Goal: Task Accomplishment & Management: Manage account settings

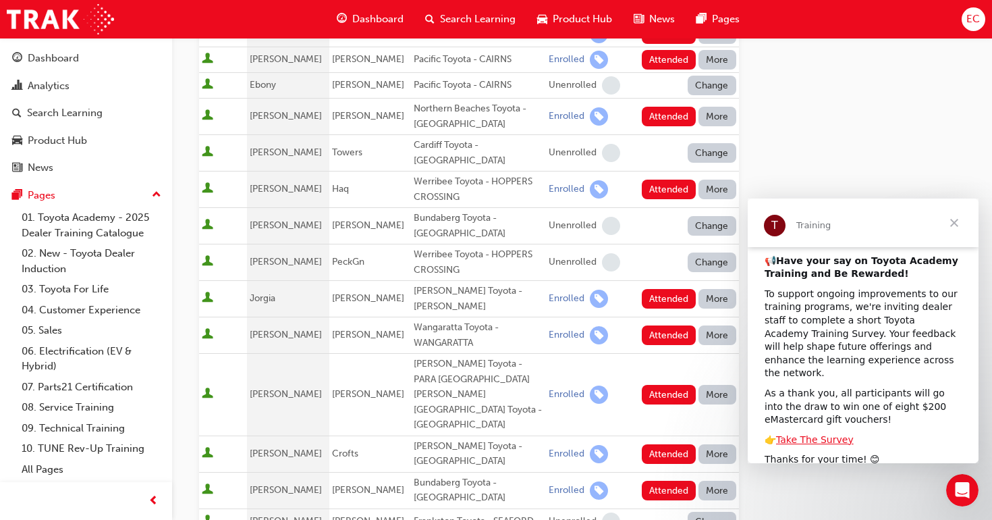
scroll to position [16, 0]
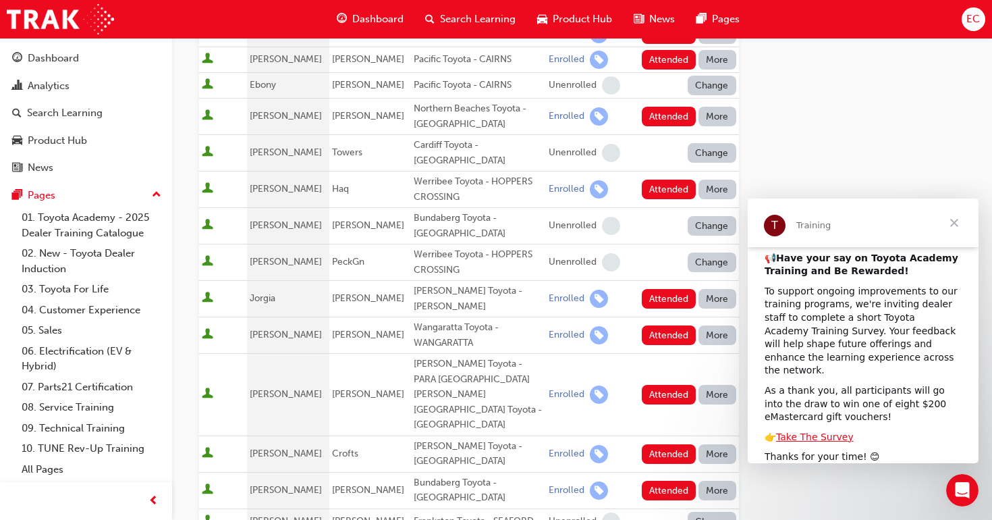
click at [953, 229] on span "Close" at bounding box center [954, 222] width 49 height 49
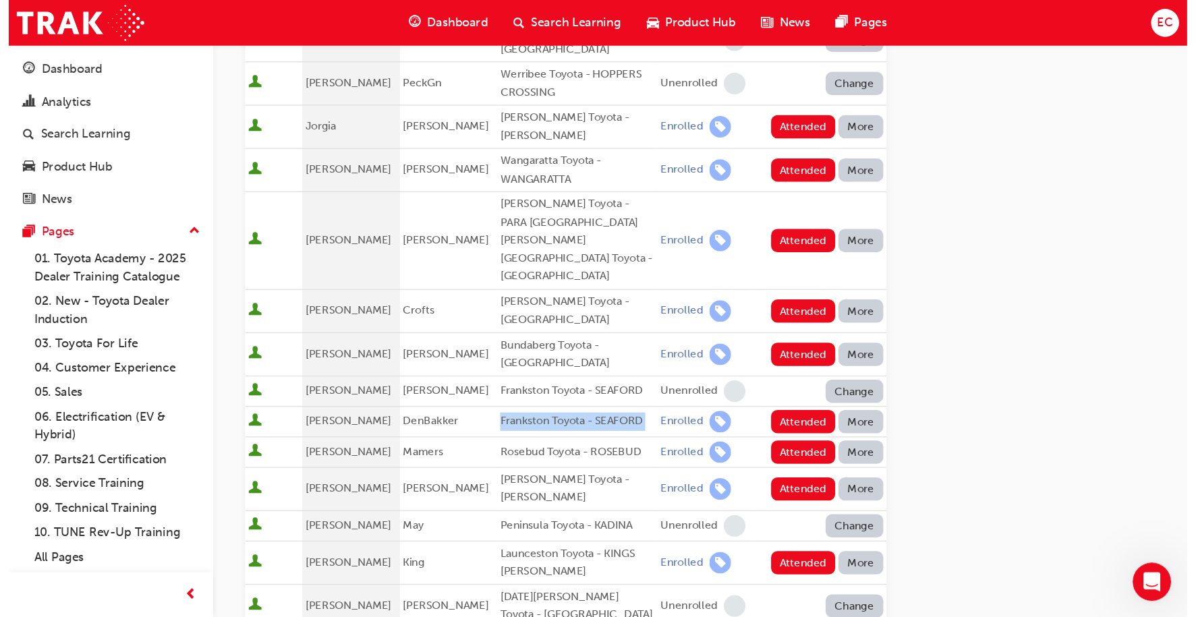
scroll to position [553, 0]
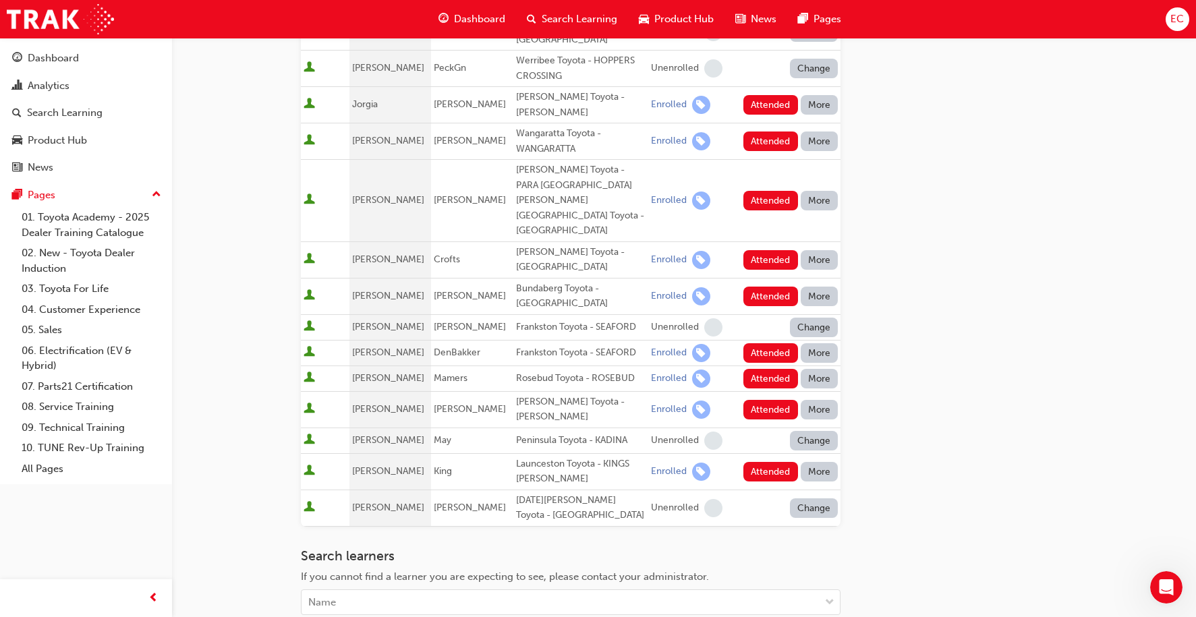
click at [951, 202] on div "Go to session detail page Manage attendance for Toyota For Life In Action - Vir…" at bounding box center [684, 116] width 767 height 1262
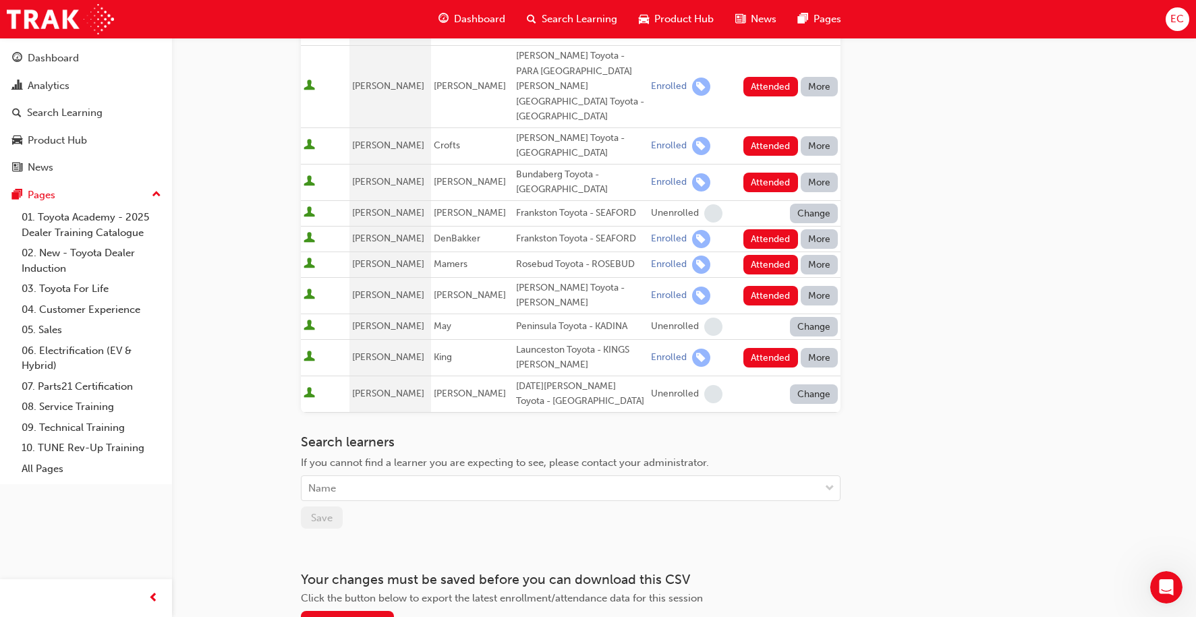
scroll to position [696, 0]
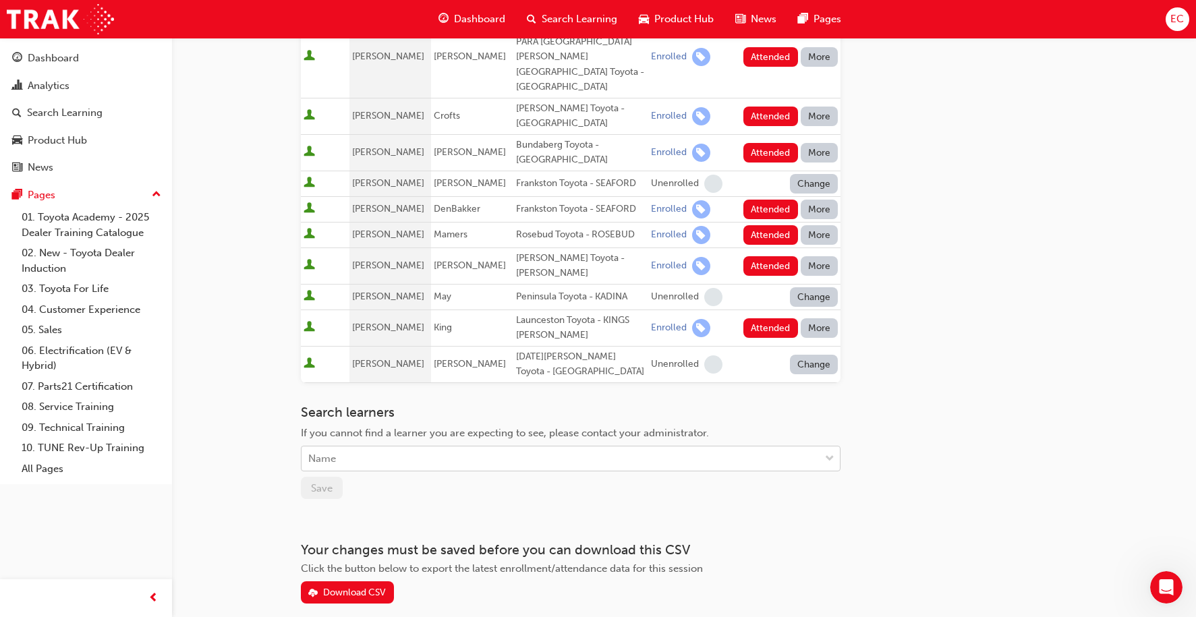
click at [401, 447] on div "Name" at bounding box center [561, 459] width 518 height 24
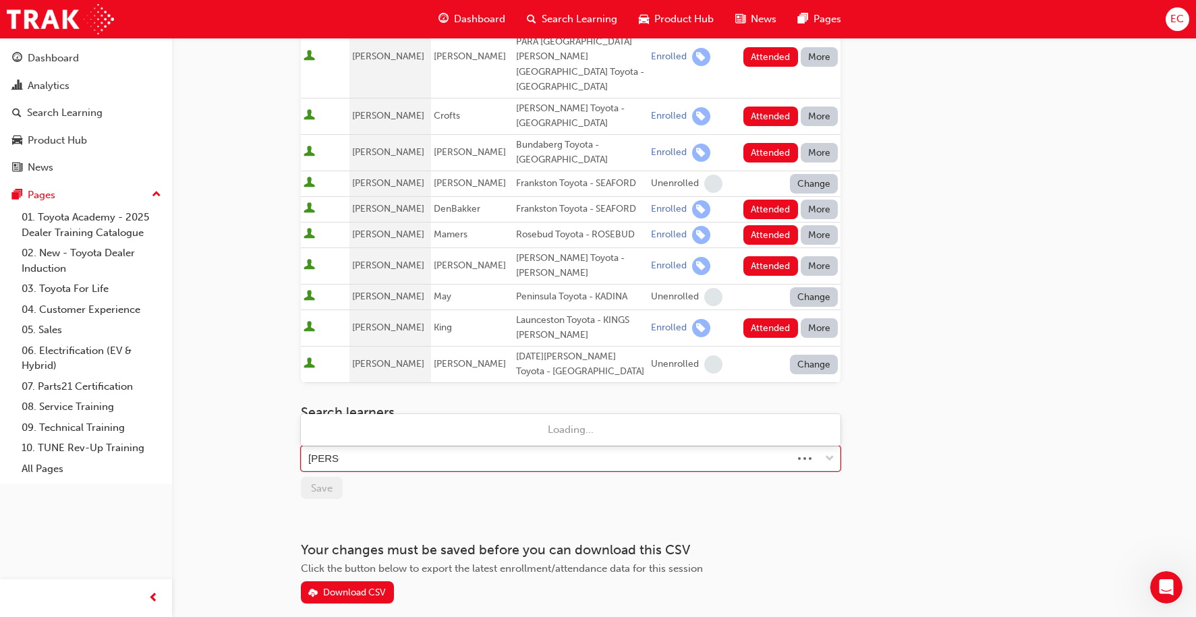
type input "[PERSON_NAME]"
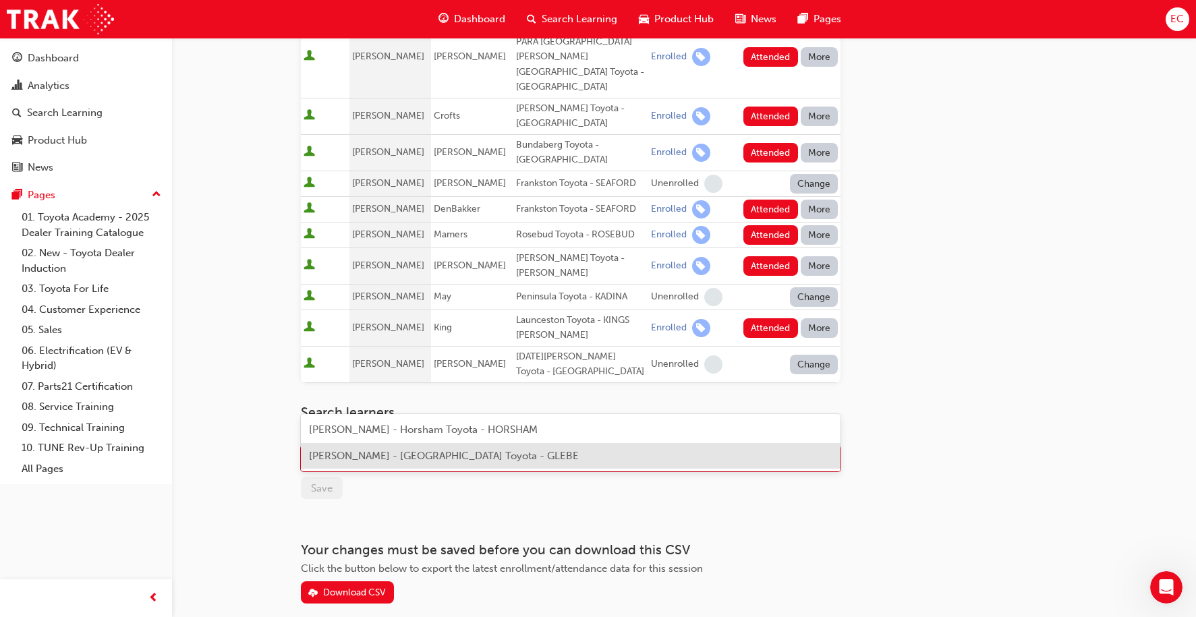
click at [433, 452] on span "[PERSON_NAME] - [GEOGRAPHIC_DATA] Toyota - GLEBE" at bounding box center [444, 456] width 270 height 12
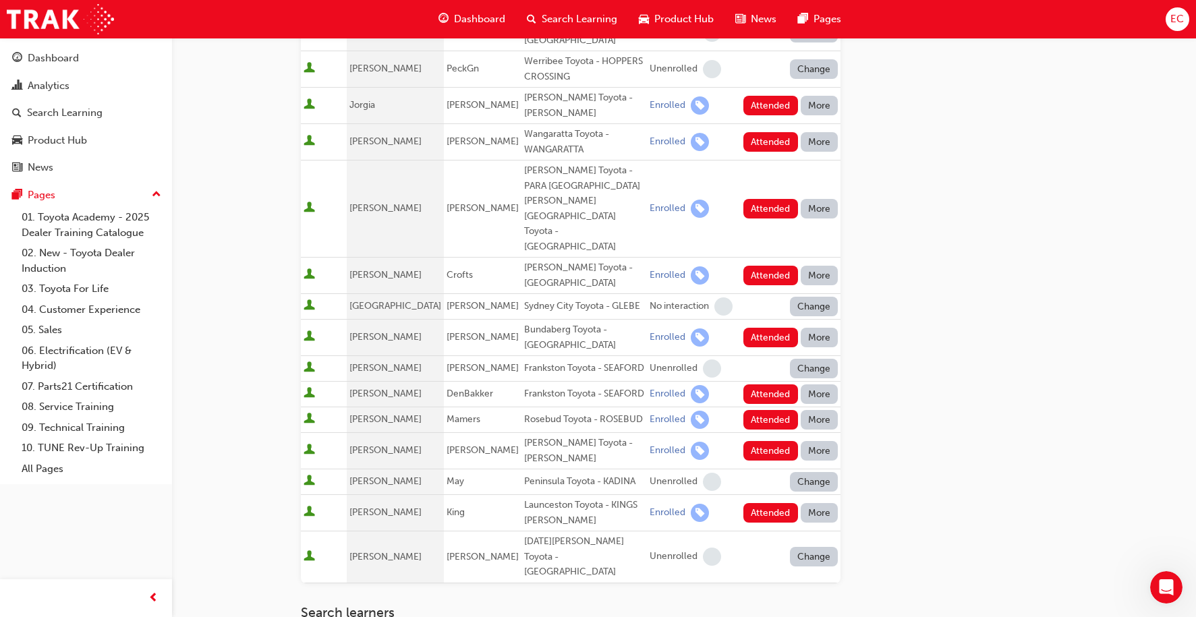
scroll to position [518, 0]
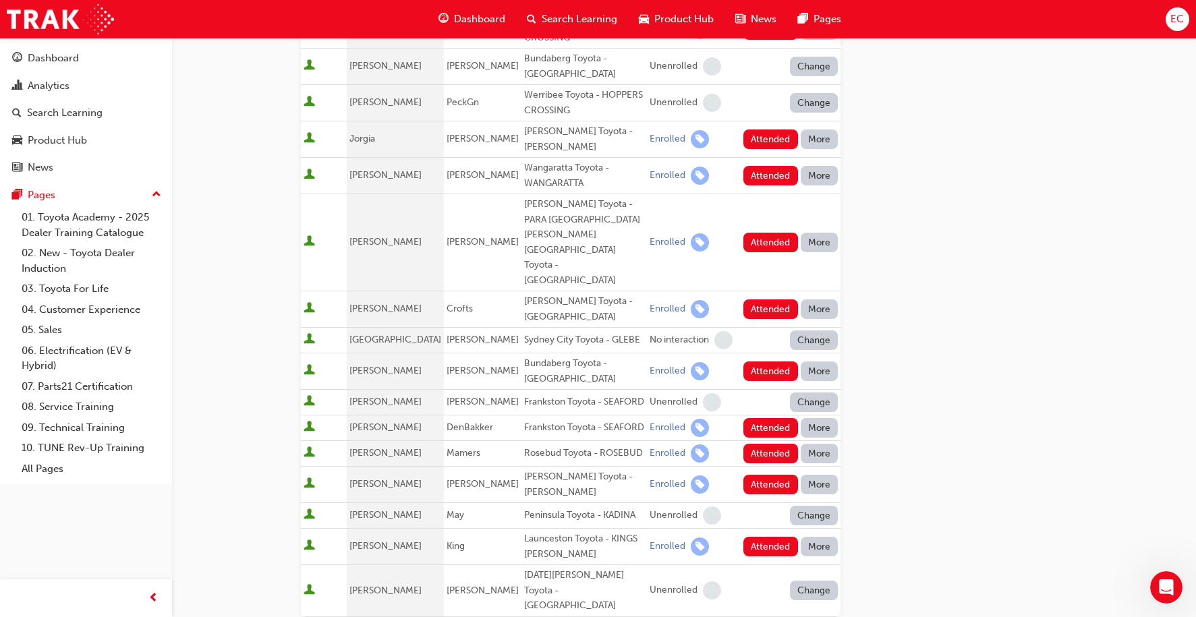
click at [812, 331] on button "Change" at bounding box center [814, 341] width 49 height 20
click at [801, 329] on div "Enrolled" at bounding box center [798, 331] width 39 height 16
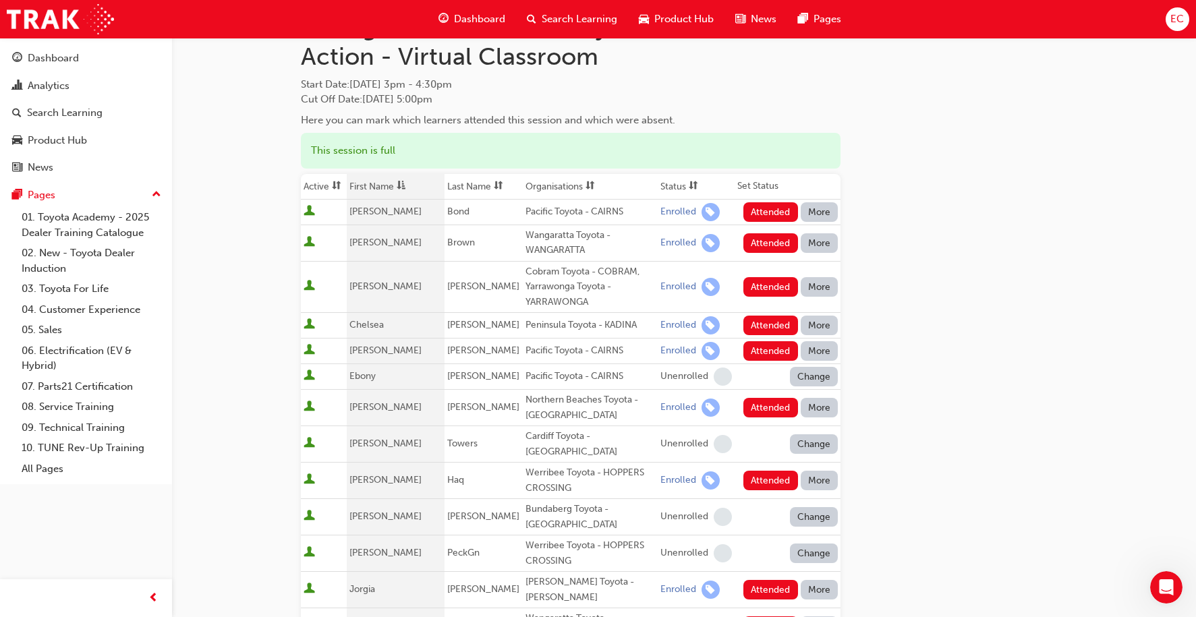
scroll to position [0, 0]
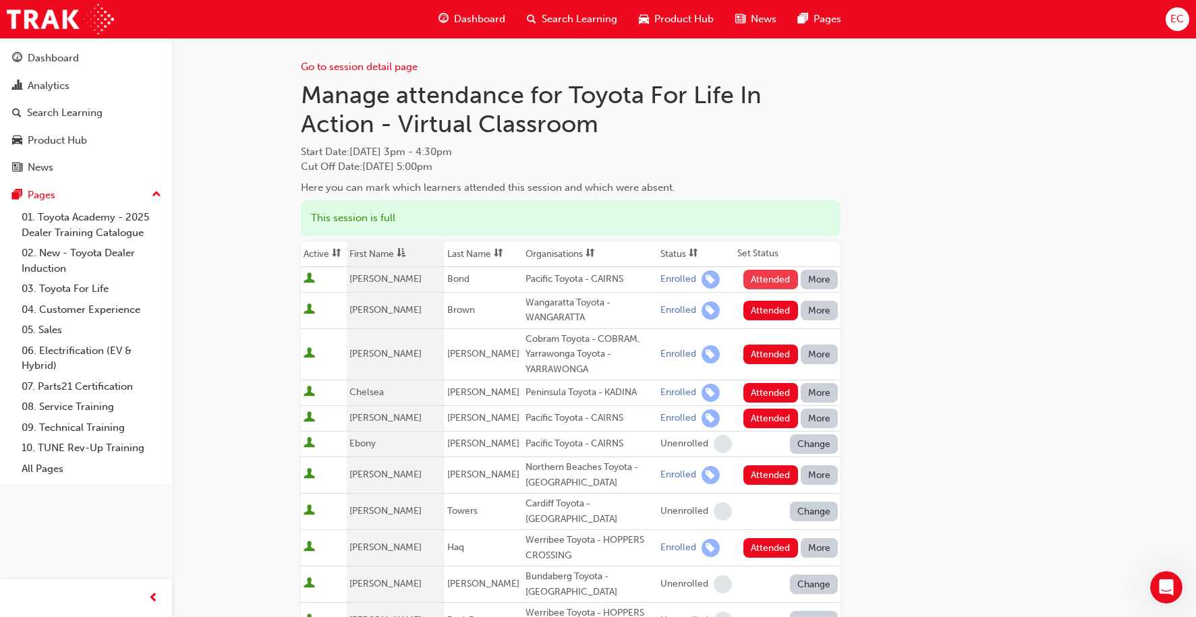
click at [767, 281] on button "Attended" at bounding box center [771, 280] width 55 height 20
click at [765, 308] on button "Attended" at bounding box center [771, 311] width 55 height 20
click at [758, 390] on button "Attended" at bounding box center [771, 393] width 55 height 20
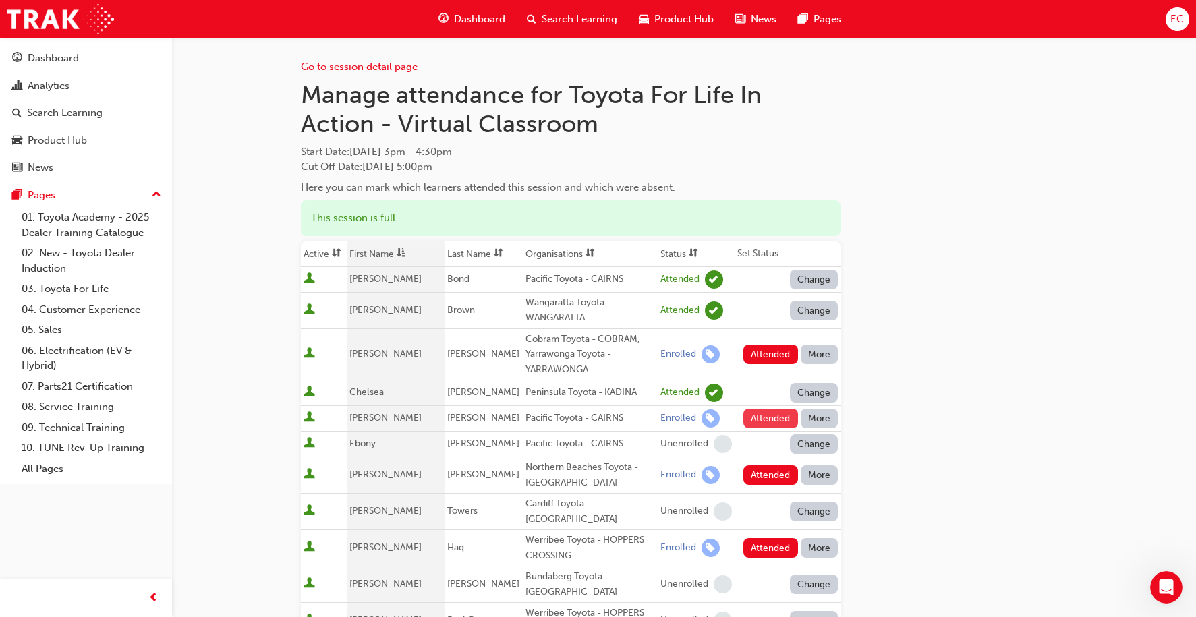
click at [759, 418] on button "Attended" at bounding box center [771, 419] width 55 height 20
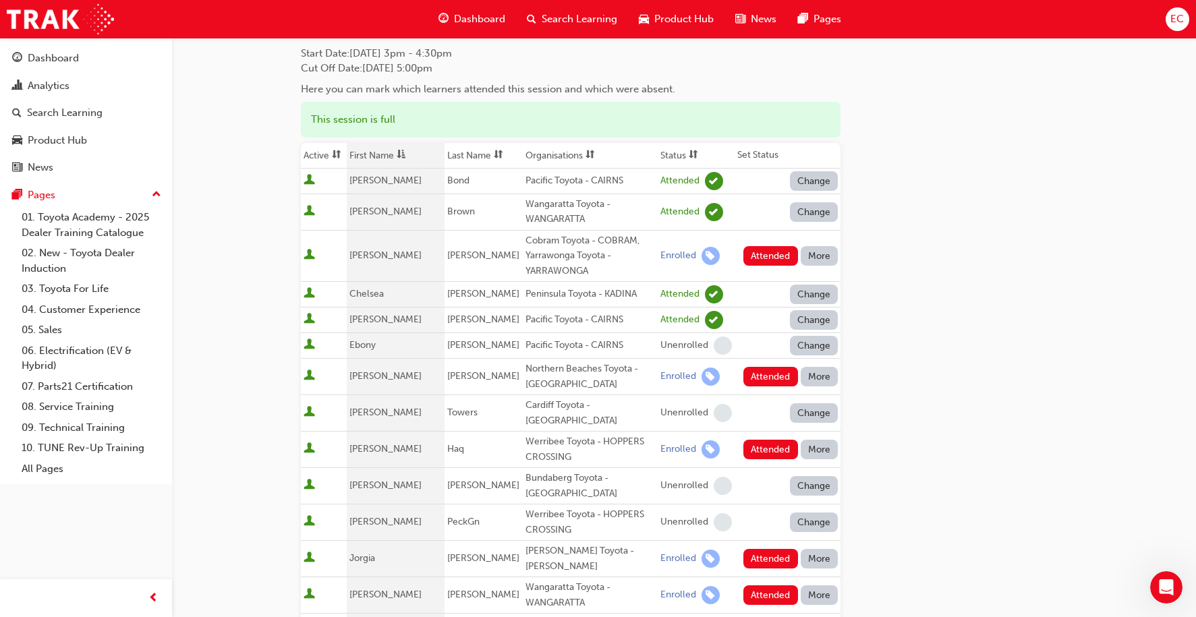
scroll to position [100, 0]
click at [759, 439] on button "Attended" at bounding box center [771, 449] width 55 height 20
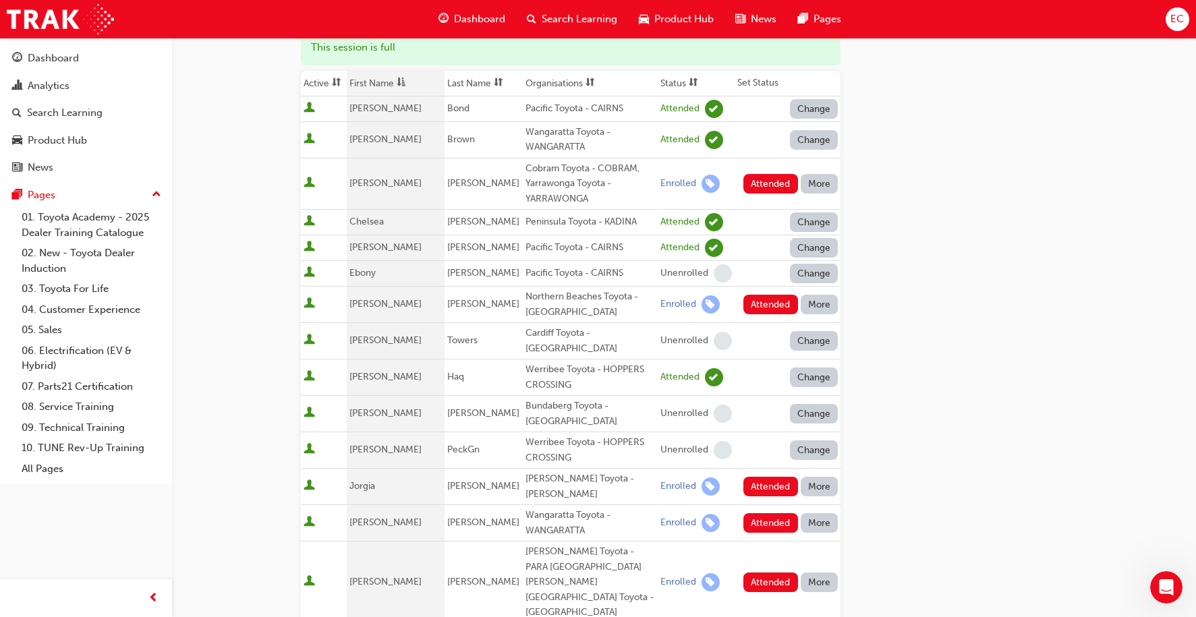
scroll to position [179, 0]
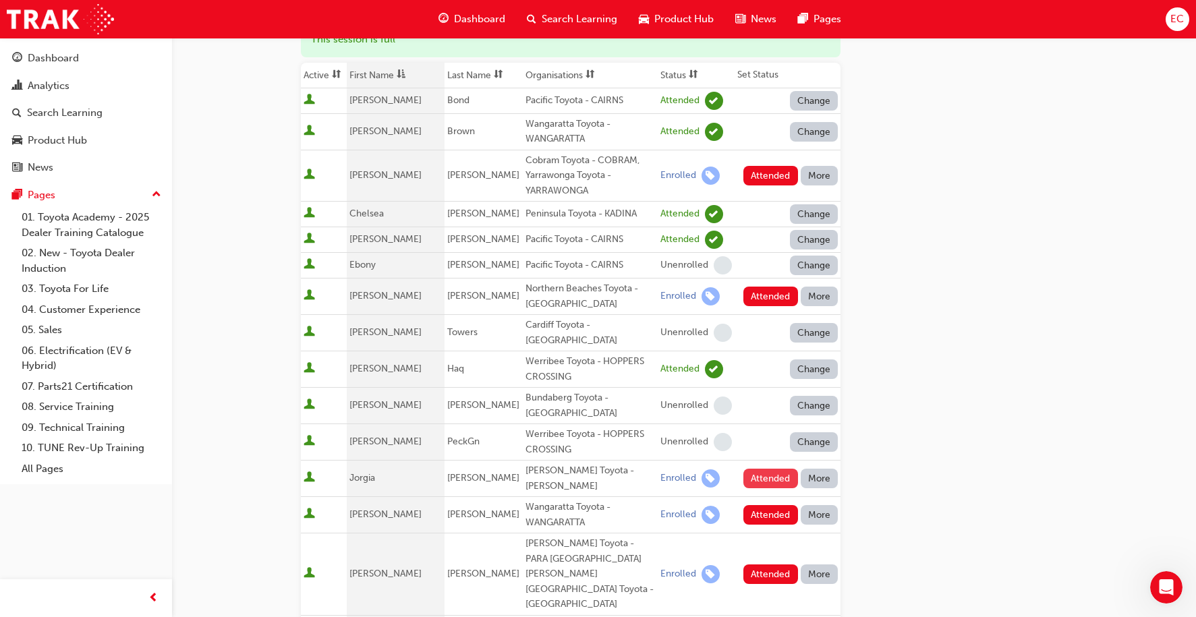
click at [759, 469] on button "Attended" at bounding box center [771, 479] width 55 height 20
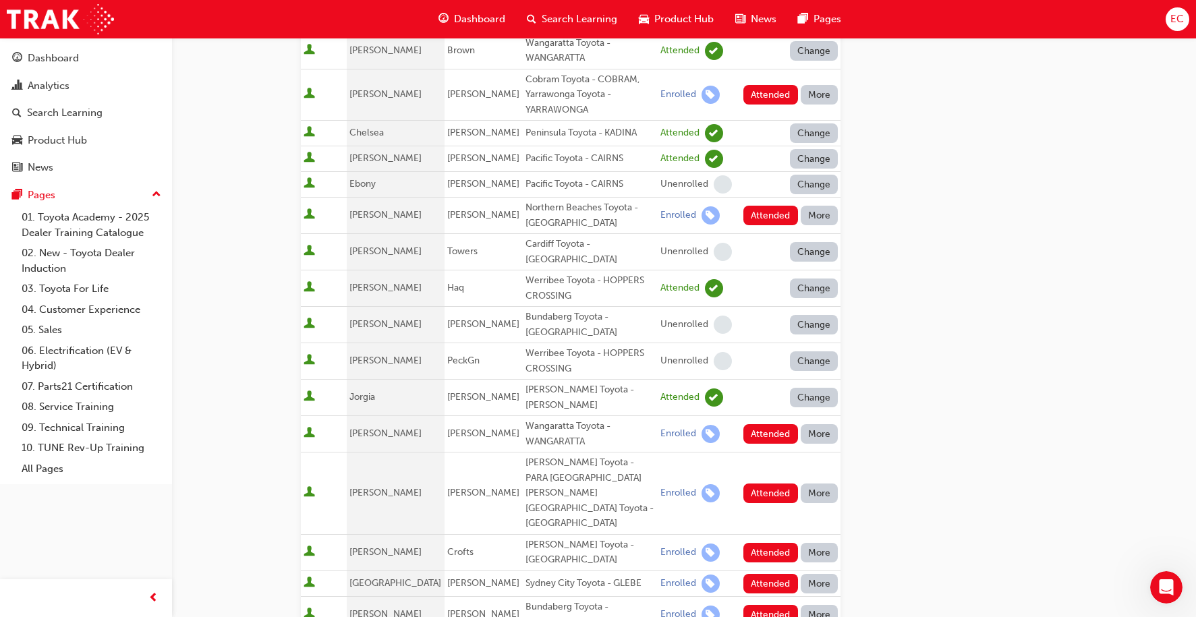
scroll to position [263, 0]
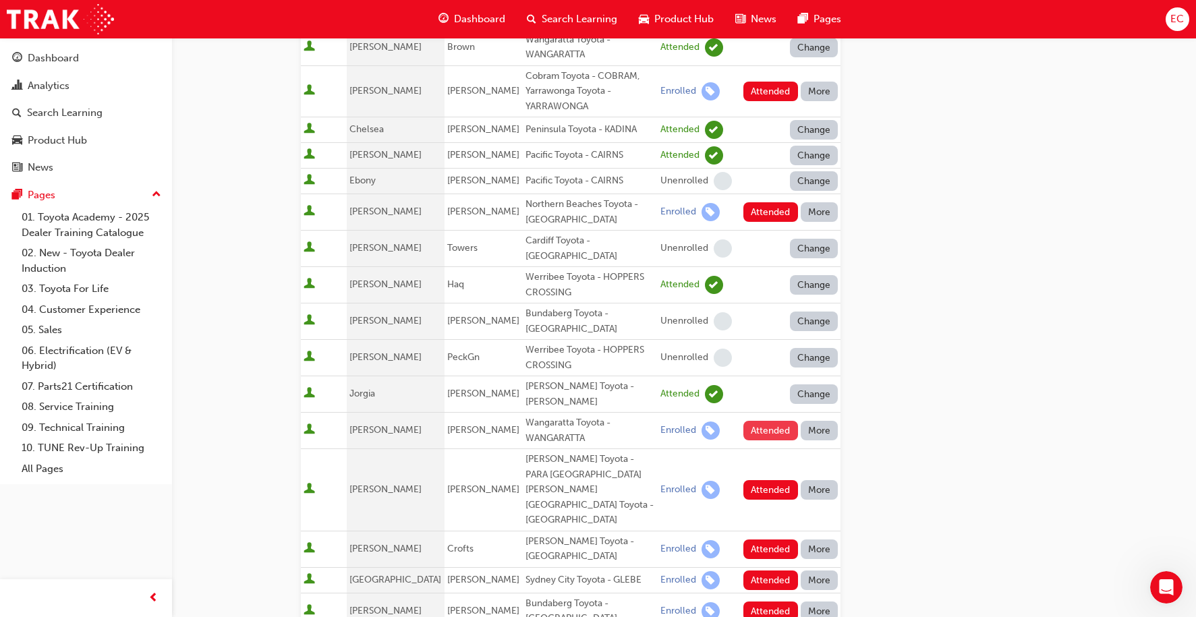
click at [762, 421] on button "Attended" at bounding box center [771, 431] width 55 height 20
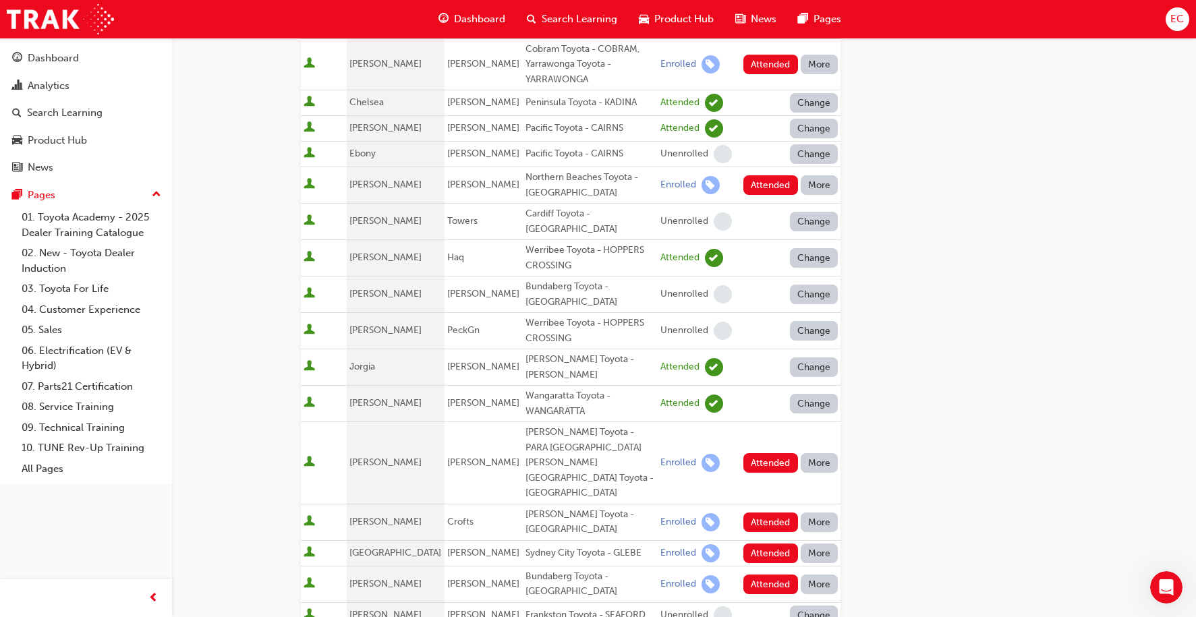
scroll to position [303, 0]
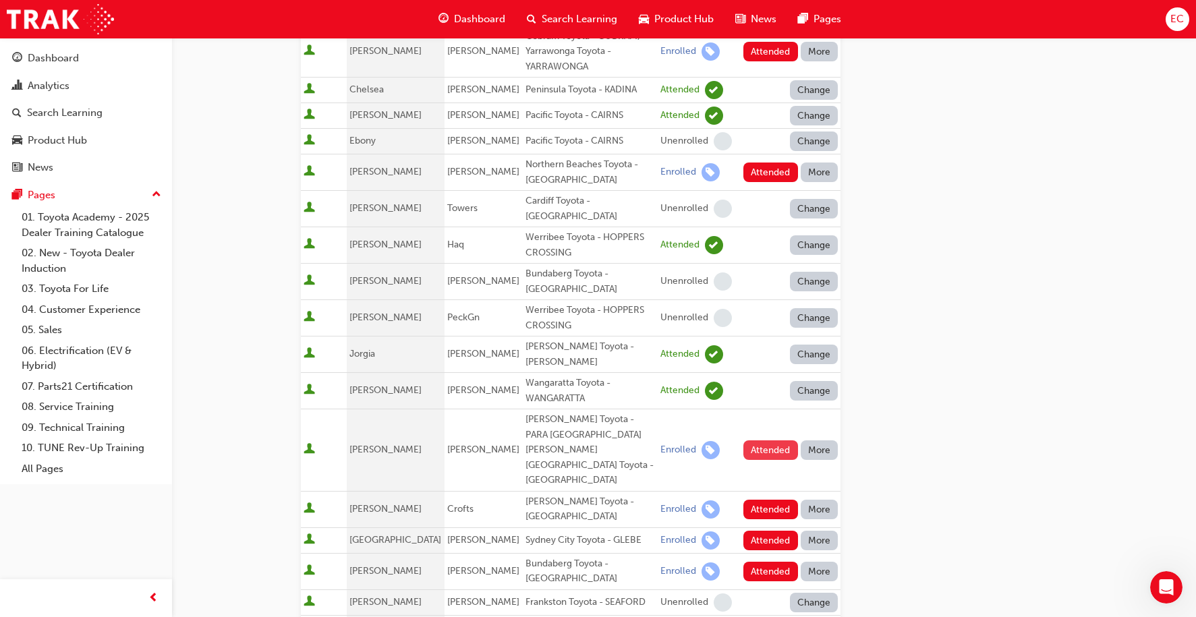
click at [762, 441] on button "Attended" at bounding box center [771, 451] width 55 height 20
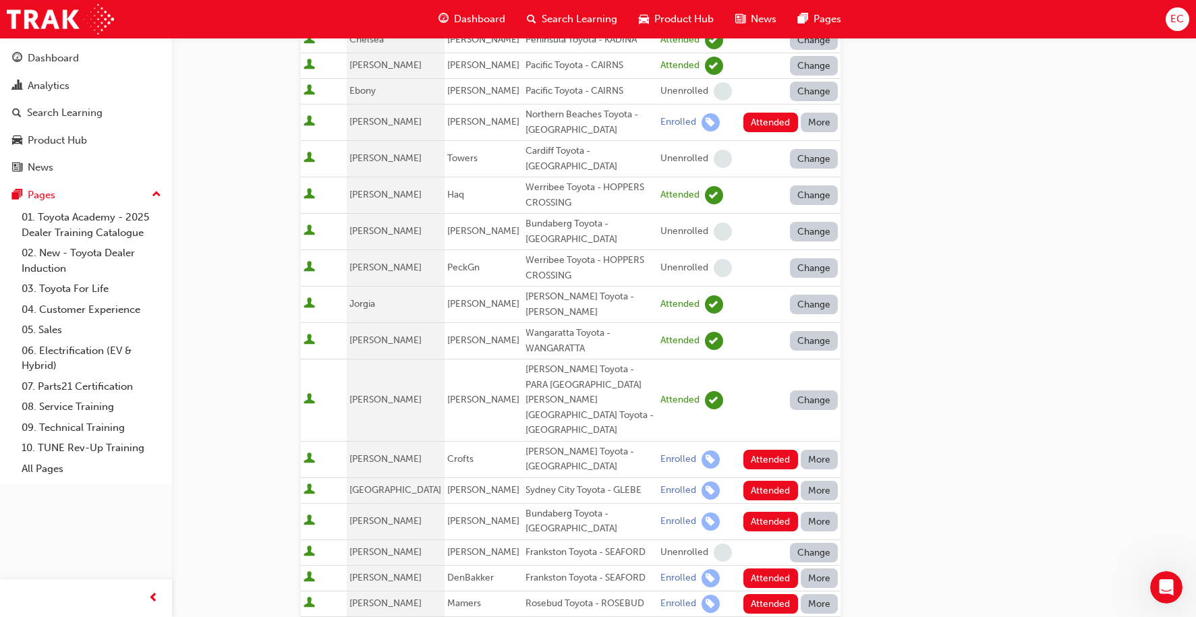
scroll to position [362, 0]
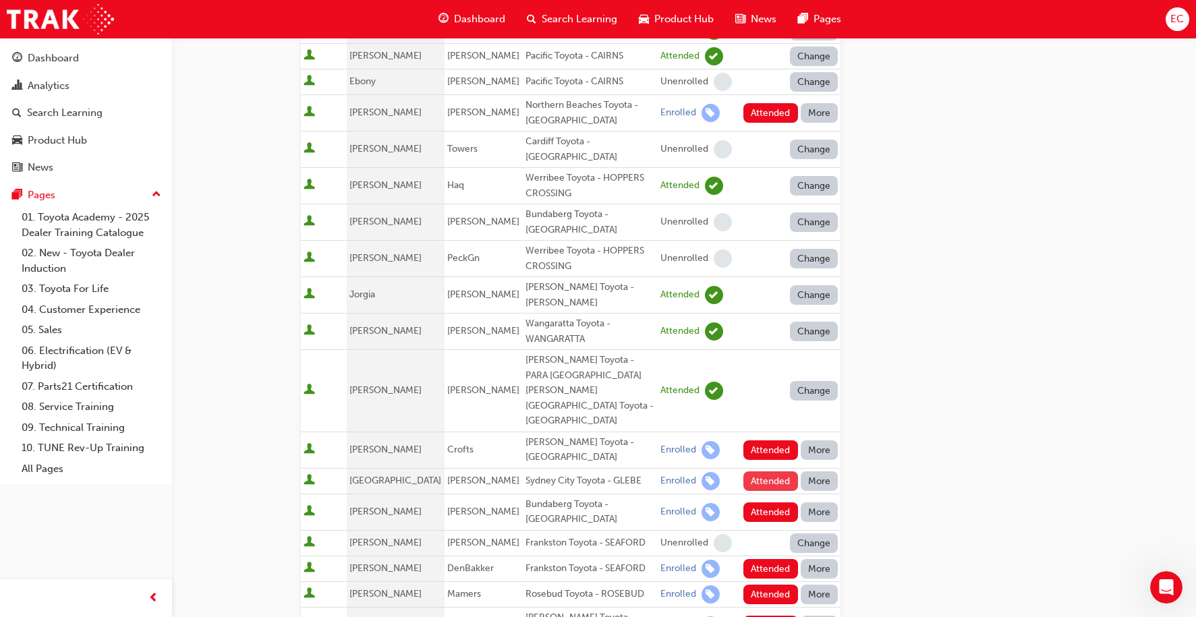
click at [762, 472] on button "Attended" at bounding box center [771, 482] width 55 height 20
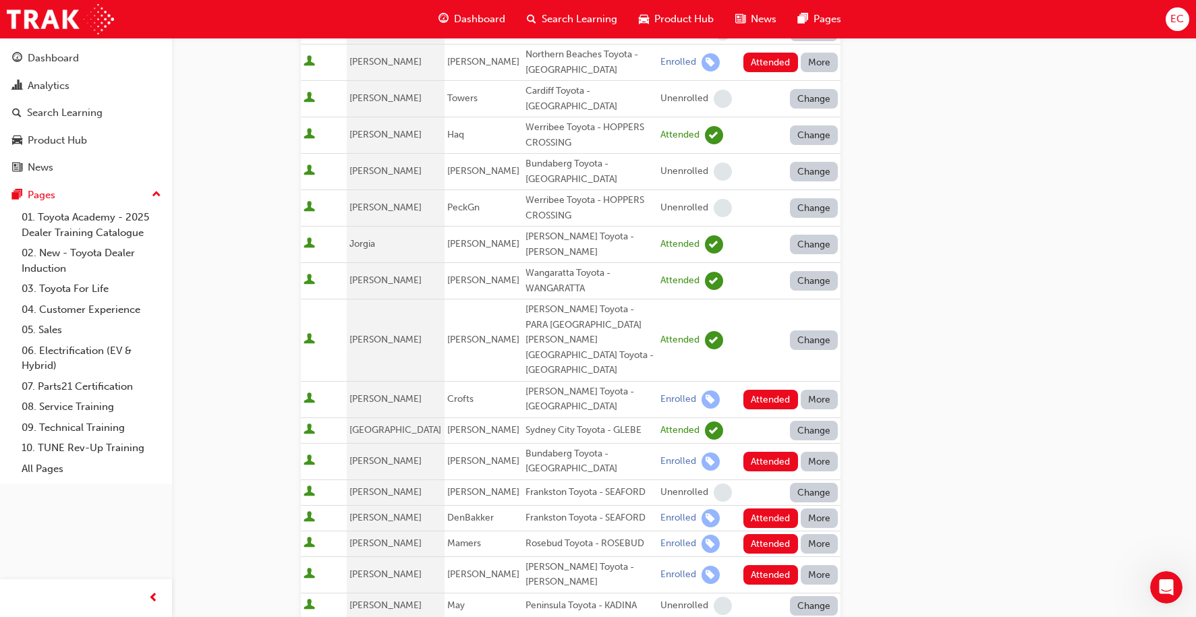
scroll to position [416, 0]
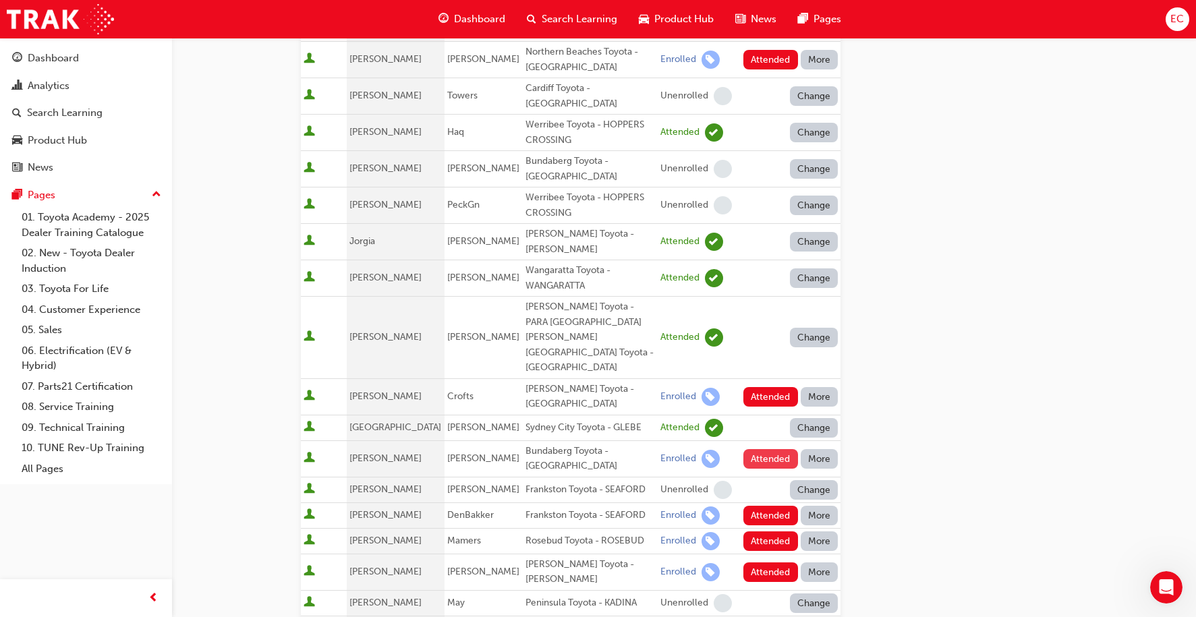
click at [760, 449] on button "Attended" at bounding box center [771, 459] width 55 height 20
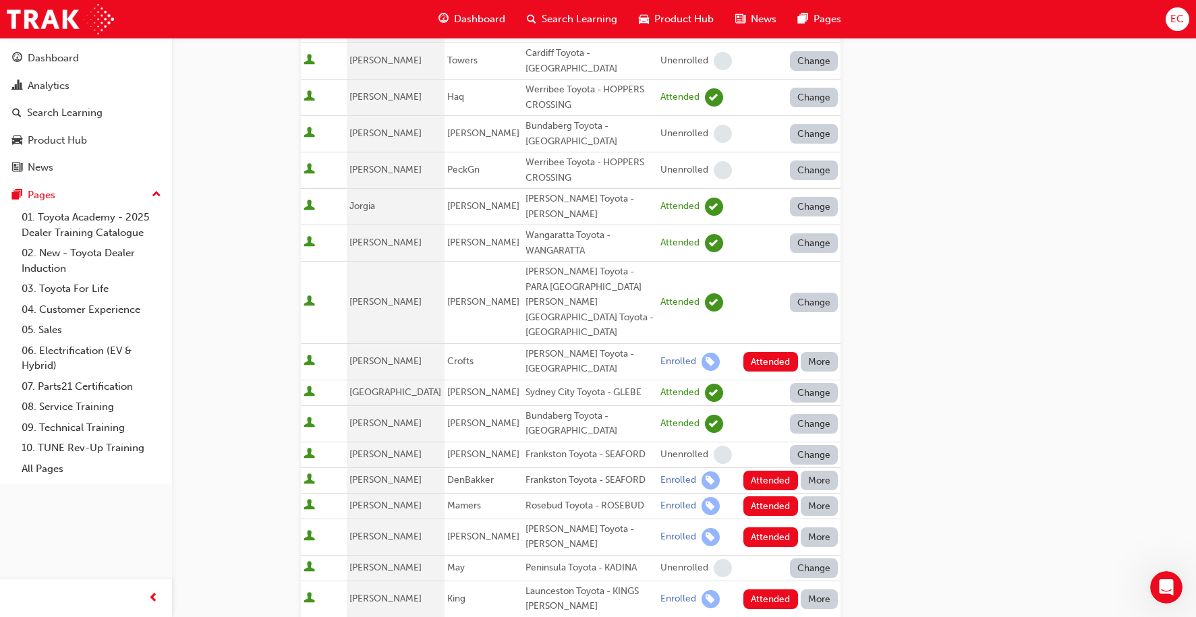
scroll to position [460, 0]
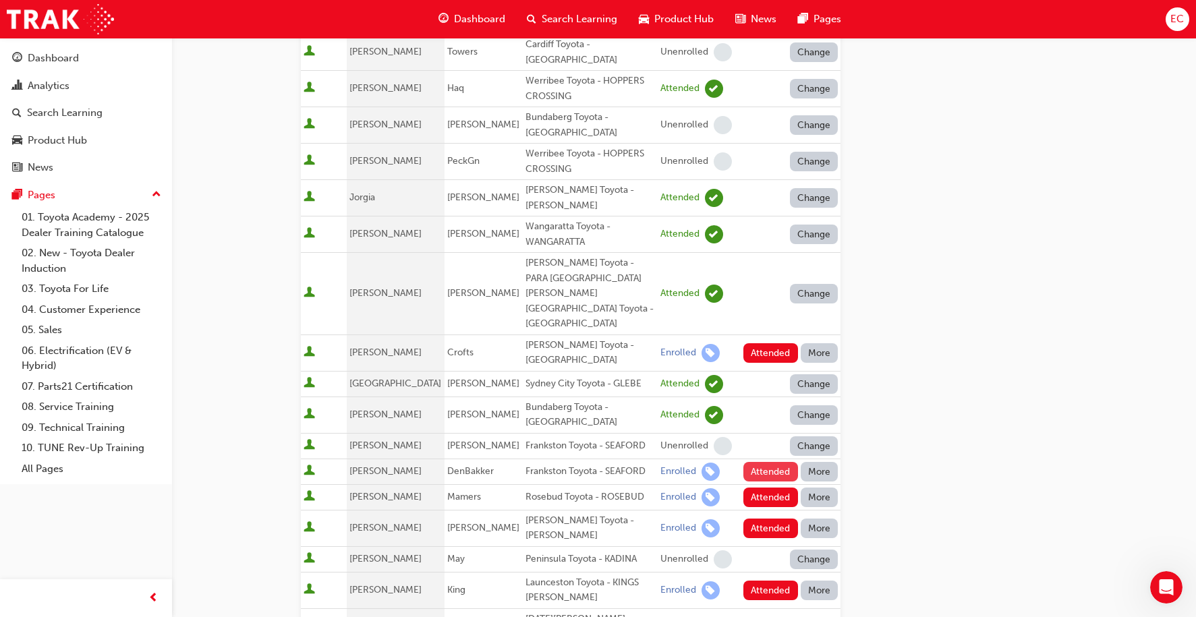
click at [758, 462] on button "Attended" at bounding box center [771, 472] width 55 height 20
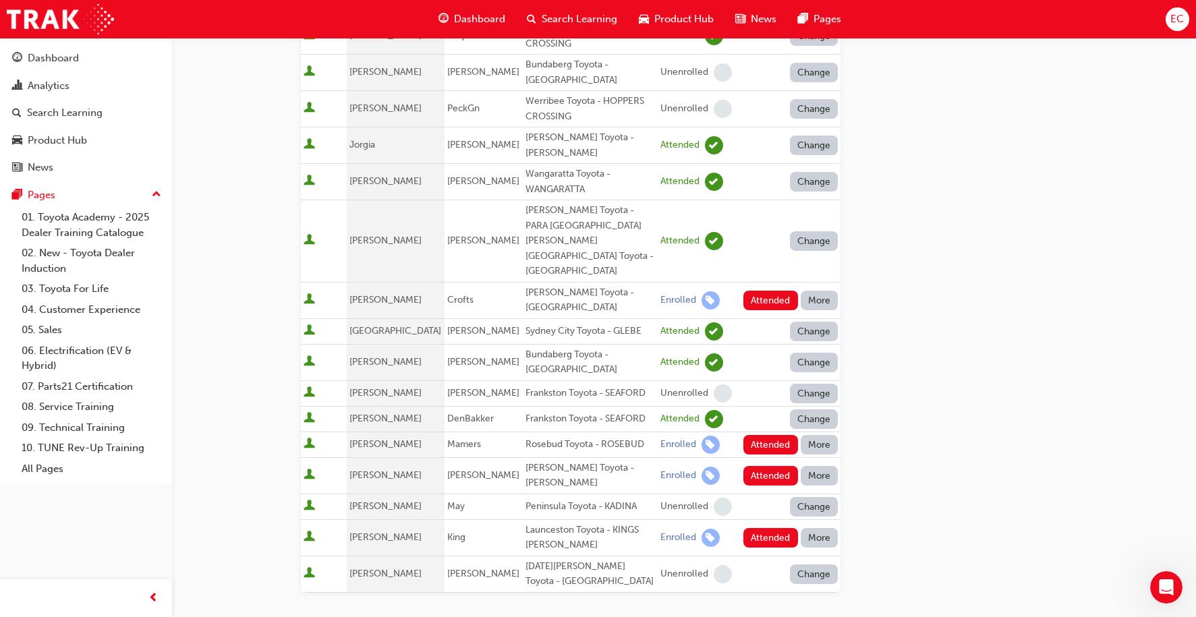
scroll to position [513, 0]
click at [756, 434] on button "Attended" at bounding box center [771, 444] width 55 height 20
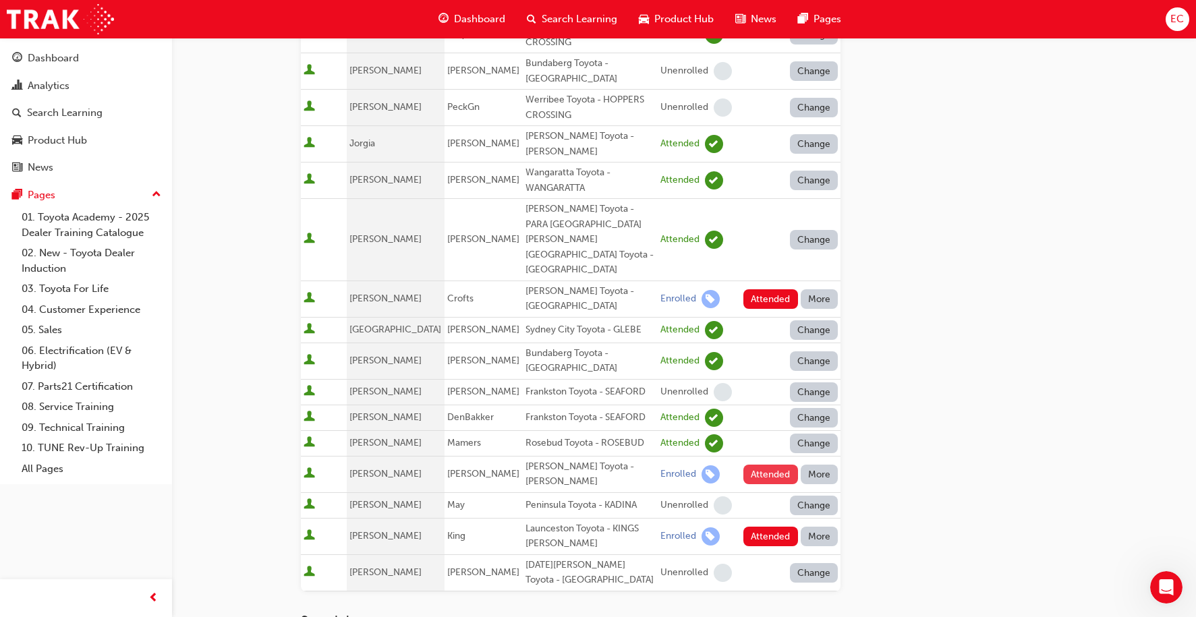
click at [756, 465] on button "Attended" at bounding box center [771, 475] width 55 height 20
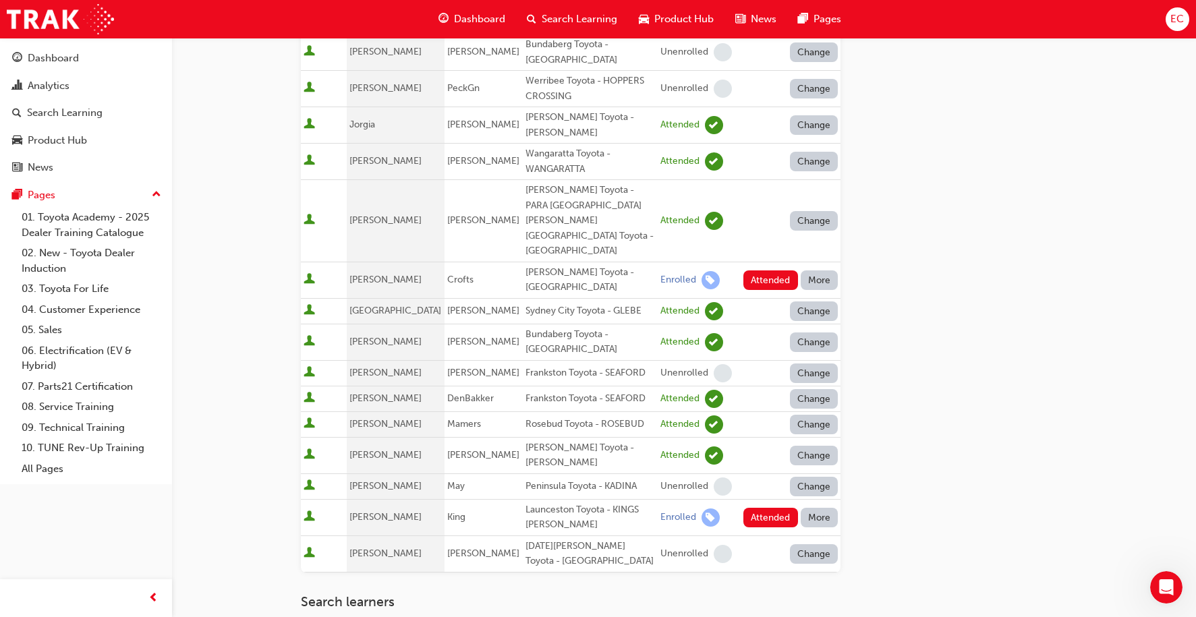
scroll to position [542, 0]
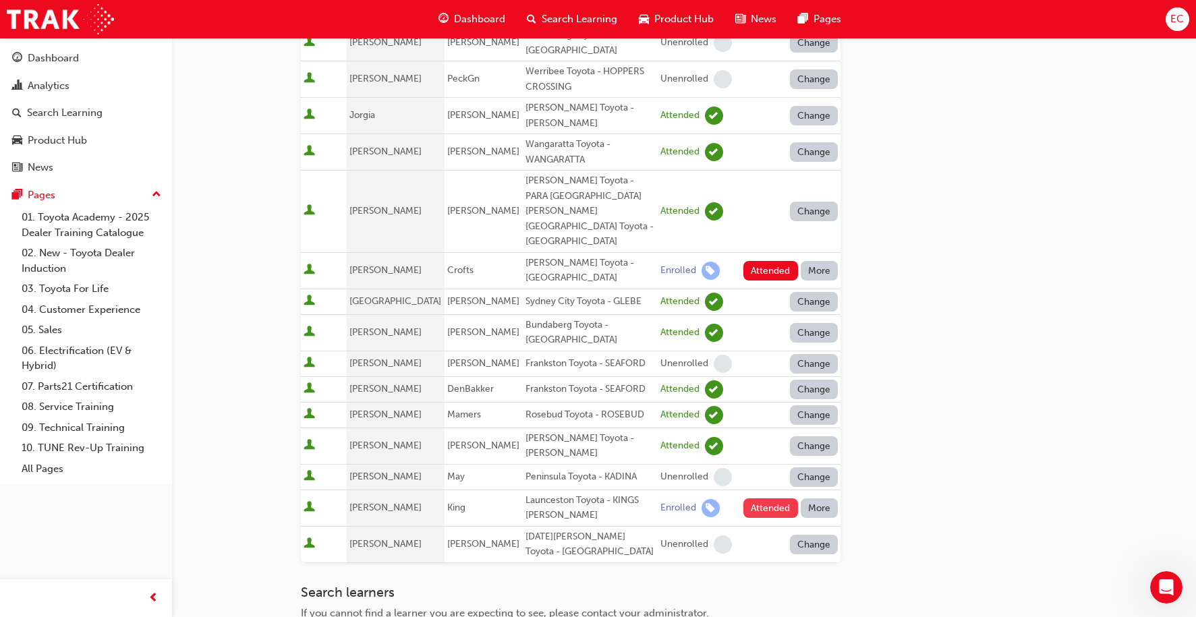
click at [763, 499] on button "Attended" at bounding box center [771, 509] width 55 height 20
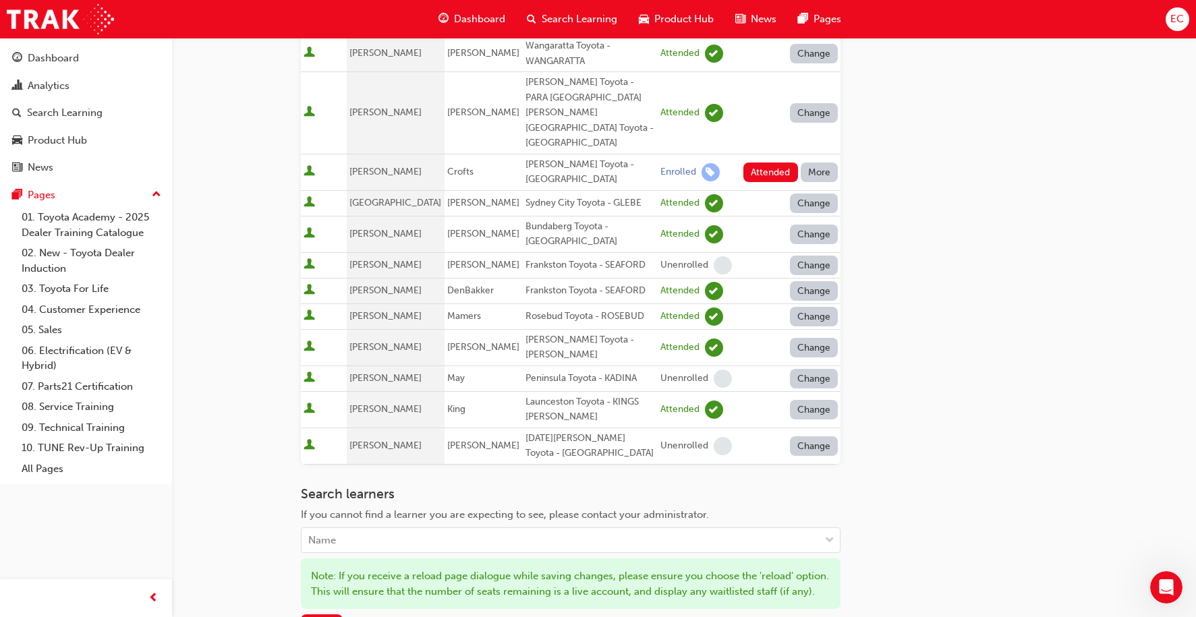
scroll to position [644, 0]
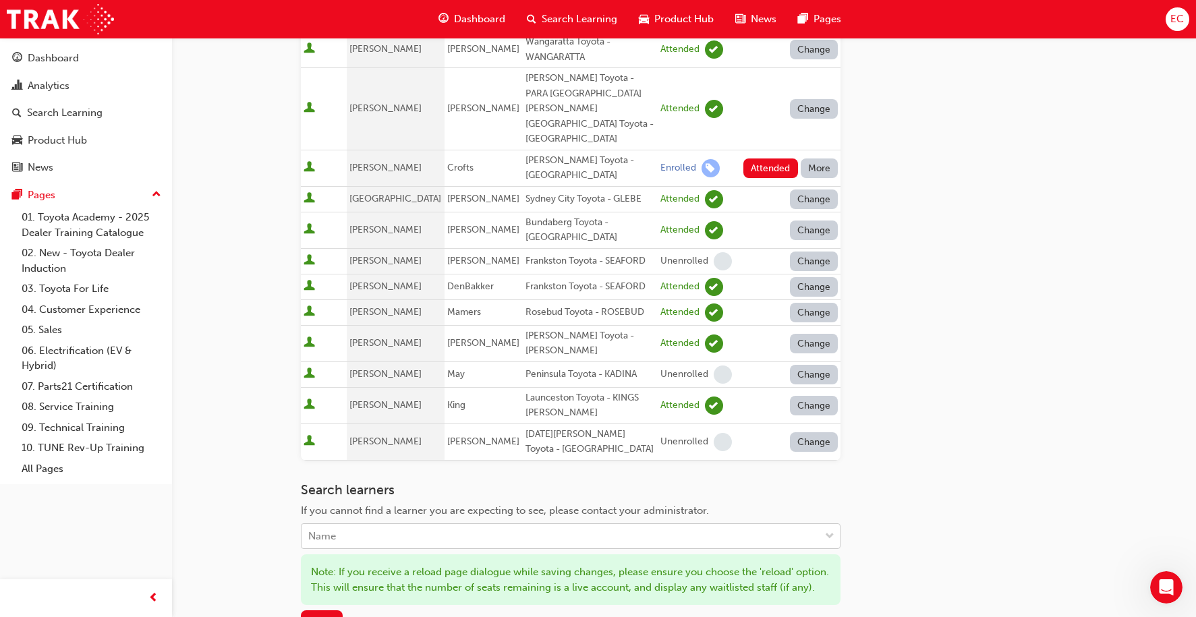
click at [435, 525] on div "Name" at bounding box center [561, 537] width 518 height 24
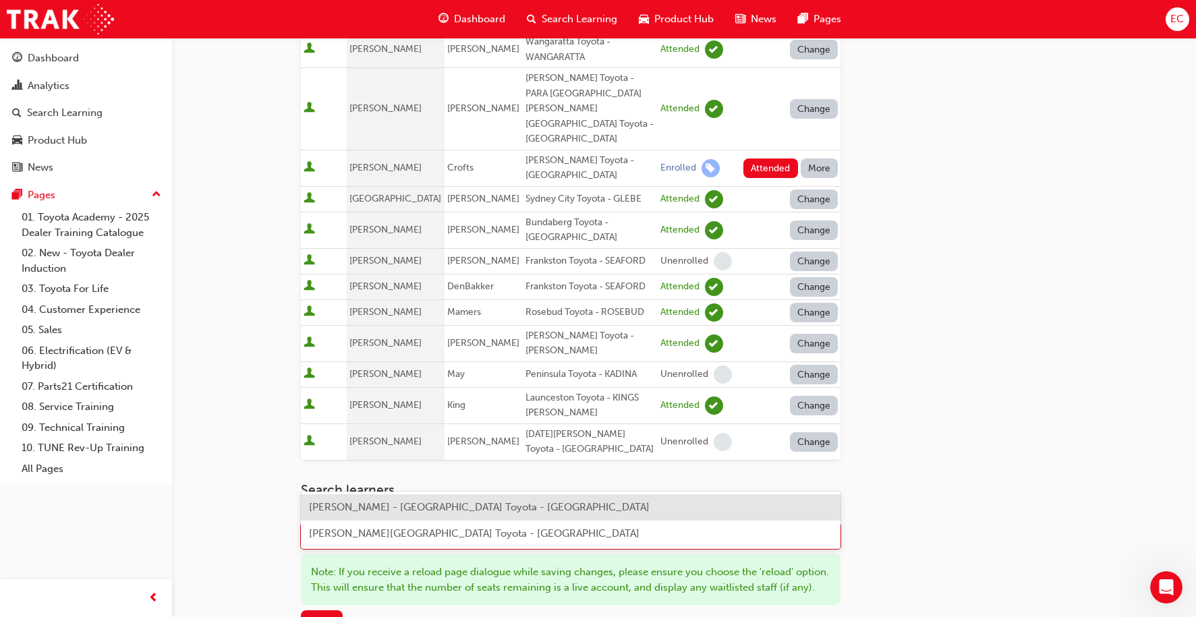
type input "trias"
click at [441, 508] on span "[PERSON_NAME][GEOGRAPHIC_DATA] Toyota - [GEOGRAPHIC_DATA]" at bounding box center [474, 507] width 331 height 12
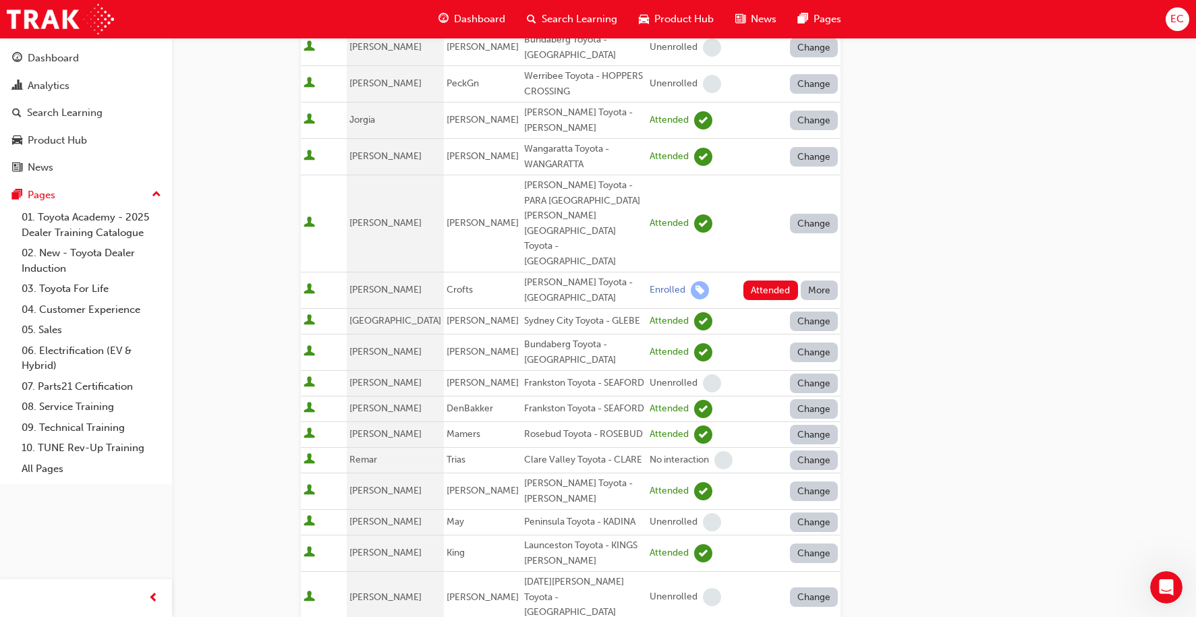
scroll to position [541, 0]
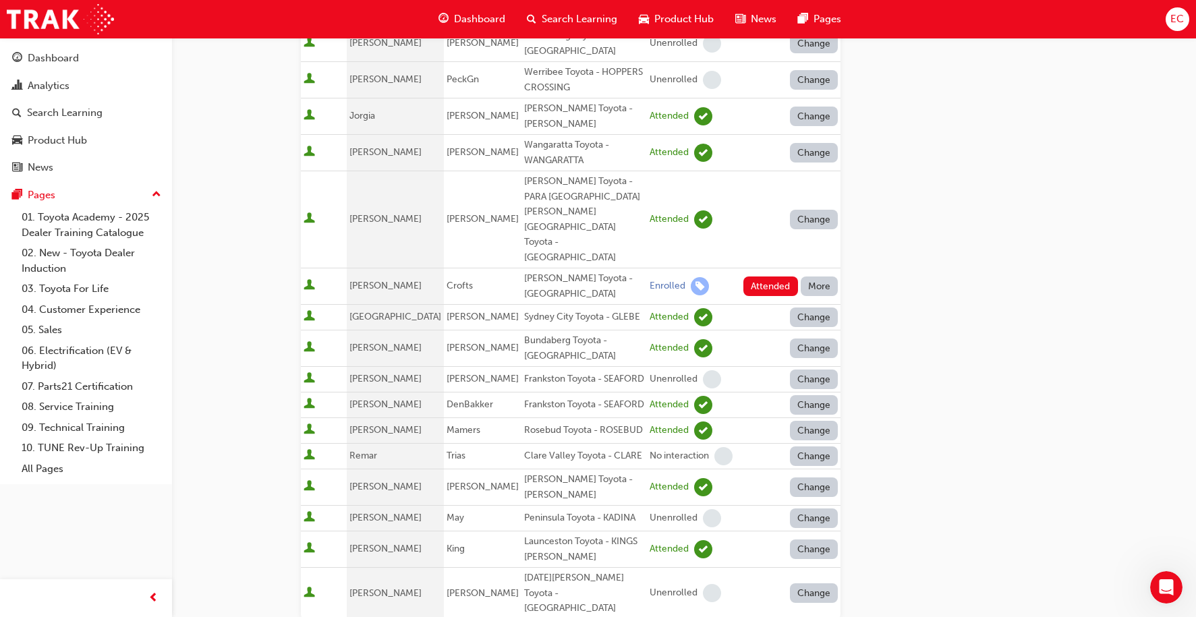
click at [824, 447] on button "Change" at bounding box center [814, 457] width 49 height 20
click at [796, 448] on div "Enrolled" at bounding box center [798, 447] width 39 height 16
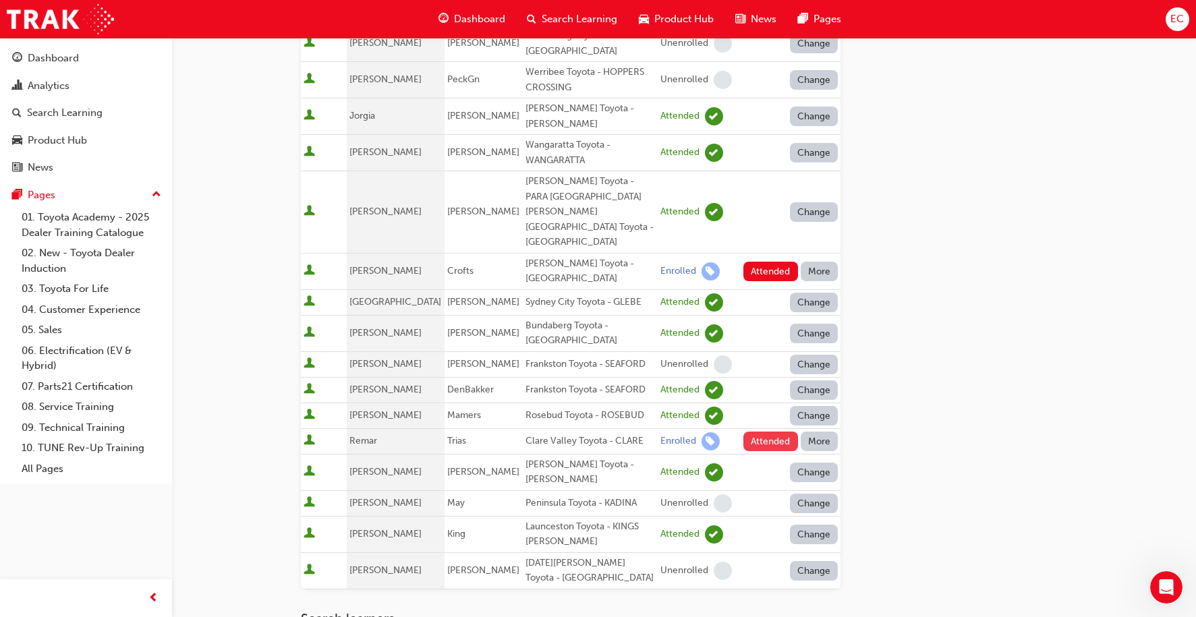
click at [764, 432] on button "Attended" at bounding box center [771, 442] width 55 height 20
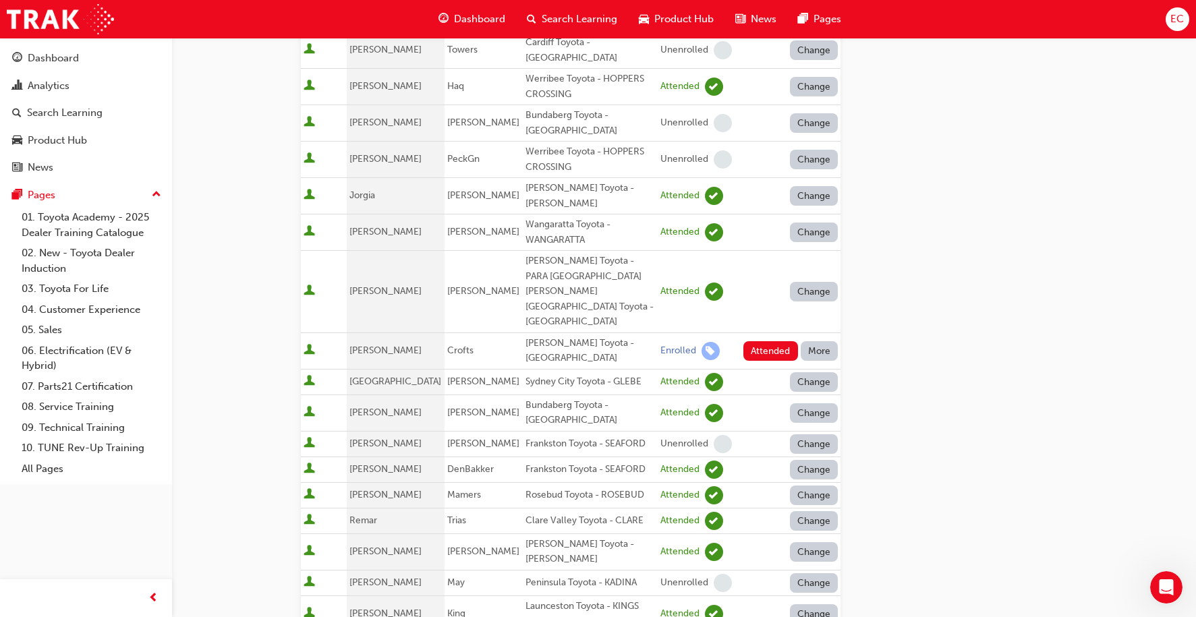
scroll to position [438, 0]
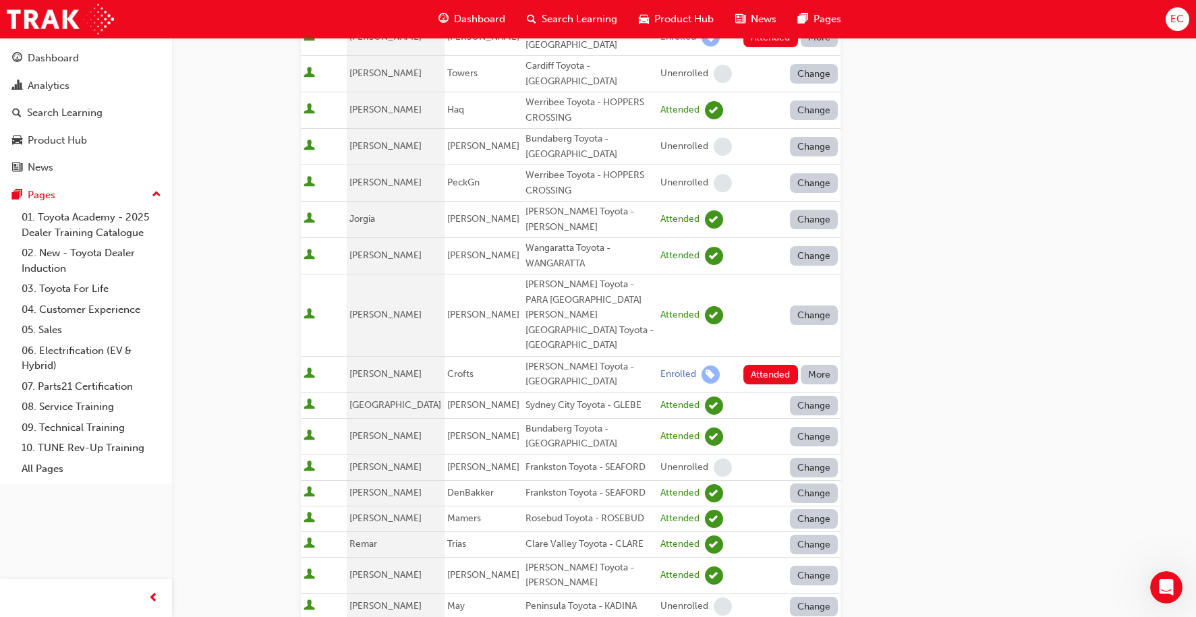
click at [822, 365] on button "More" at bounding box center [820, 375] width 38 height 20
click at [809, 405] on div "Unenrolled" at bounding box center [810, 406] width 52 height 16
click at [812, 365] on button "Change" at bounding box center [814, 375] width 49 height 20
click at [806, 355] on div "Absent" at bounding box center [795, 355] width 32 height 16
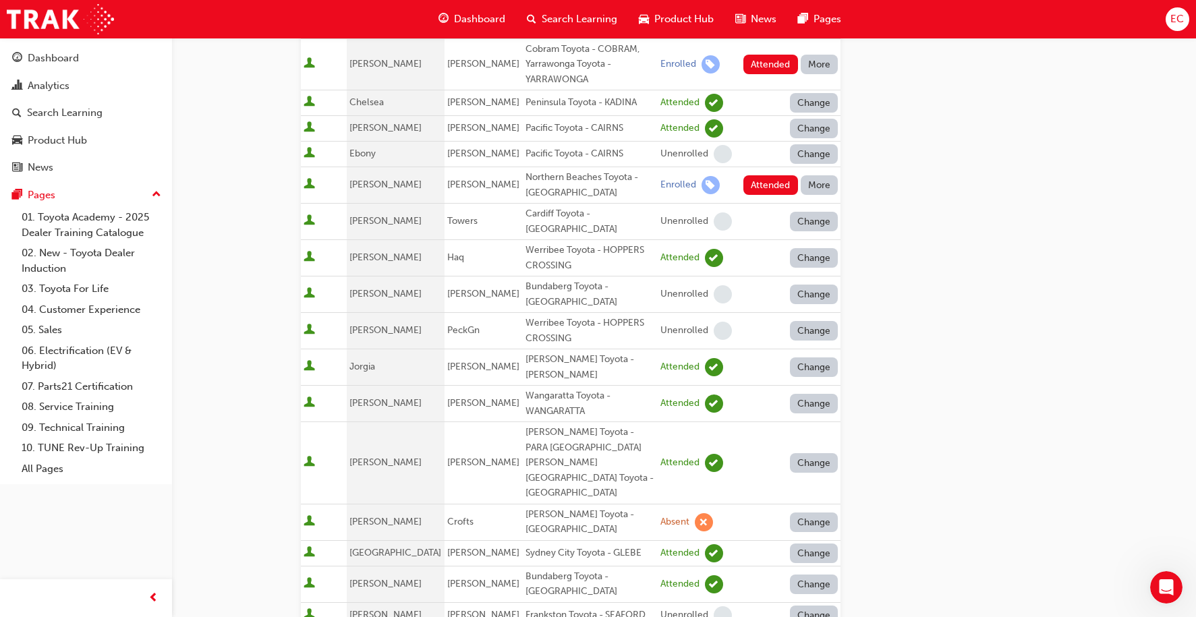
scroll to position [275, 0]
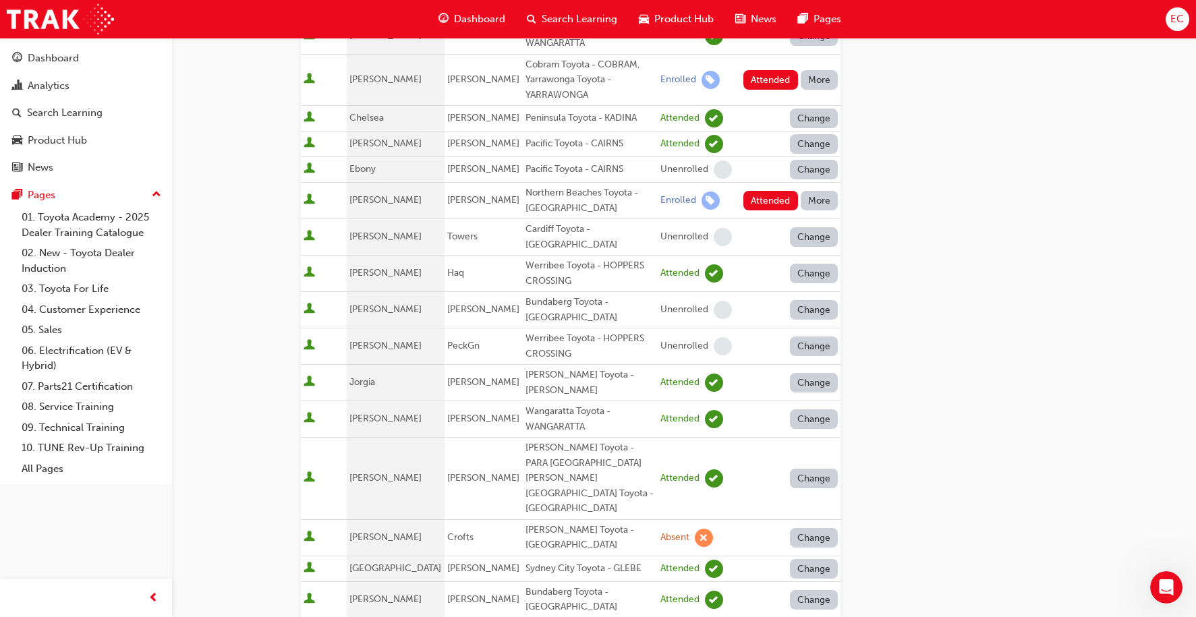
click at [820, 206] on button "More" at bounding box center [820, 201] width 38 height 20
click at [802, 226] on div "Absent" at bounding box center [800, 234] width 32 height 16
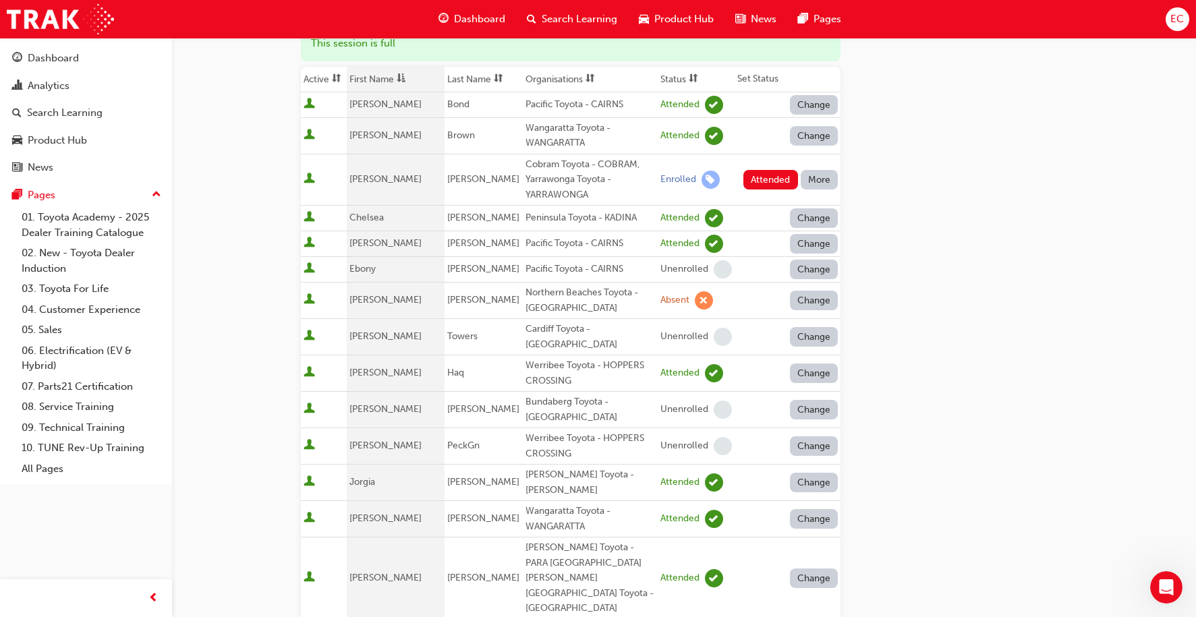
scroll to position [154, 0]
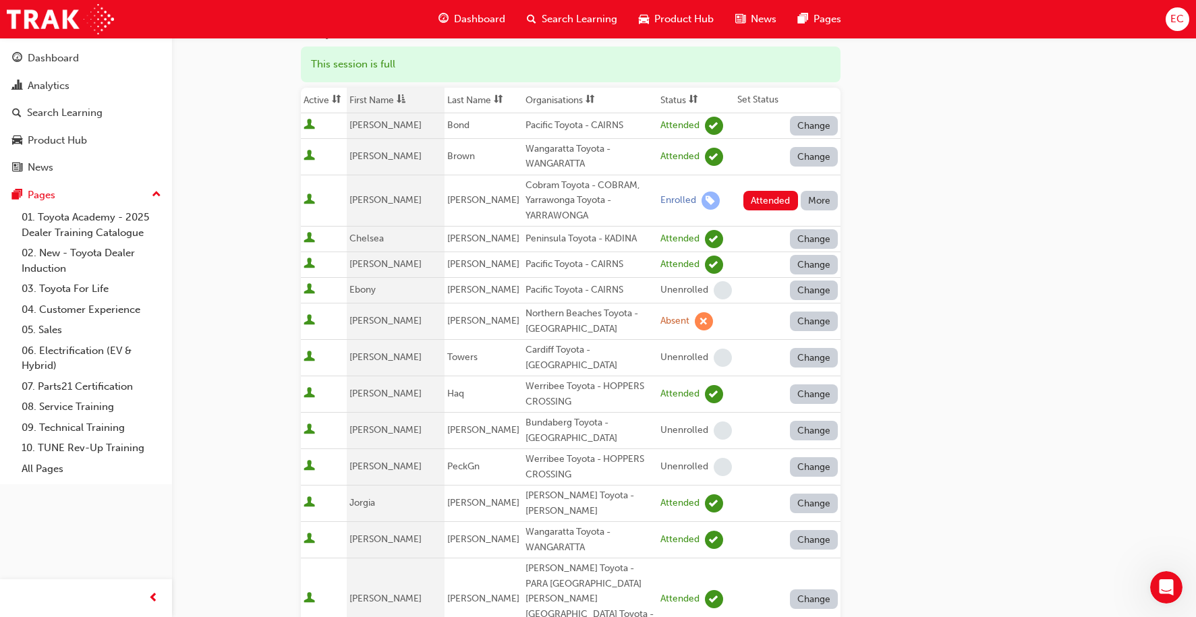
click at [820, 205] on button "More" at bounding box center [820, 201] width 38 height 20
click at [789, 233] on div "Absent" at bounding box center [800, 233] width 32 height 16
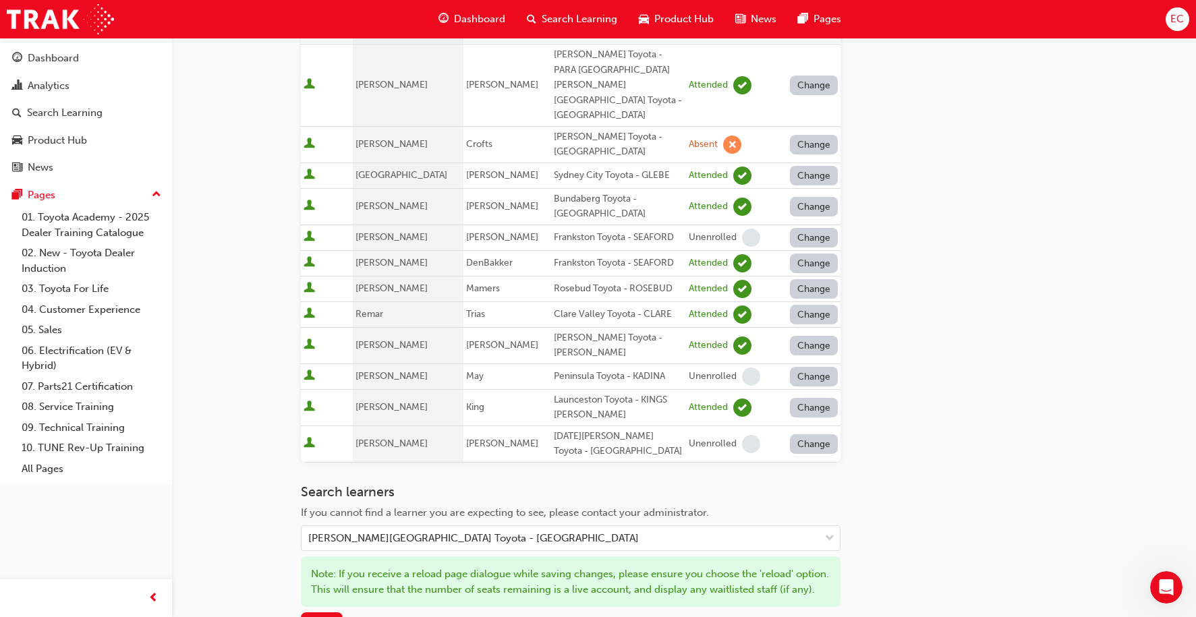
scroll to position [820, 0]
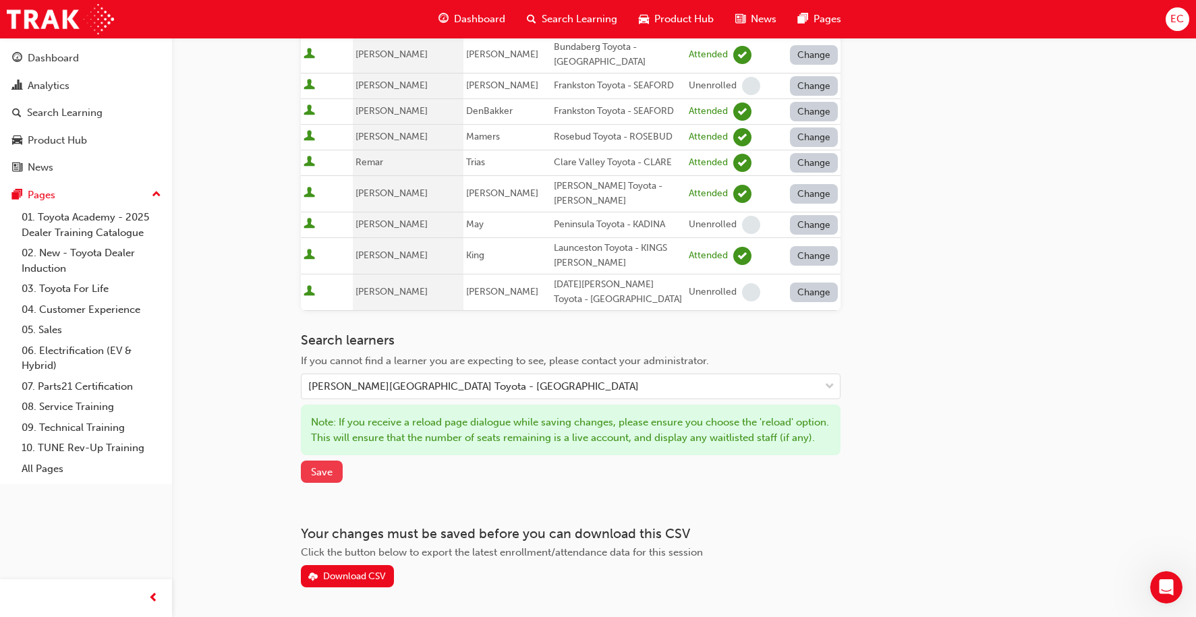
click at [321, 466] on span "Save" at bounding box center [322, 472] width 22 height 12
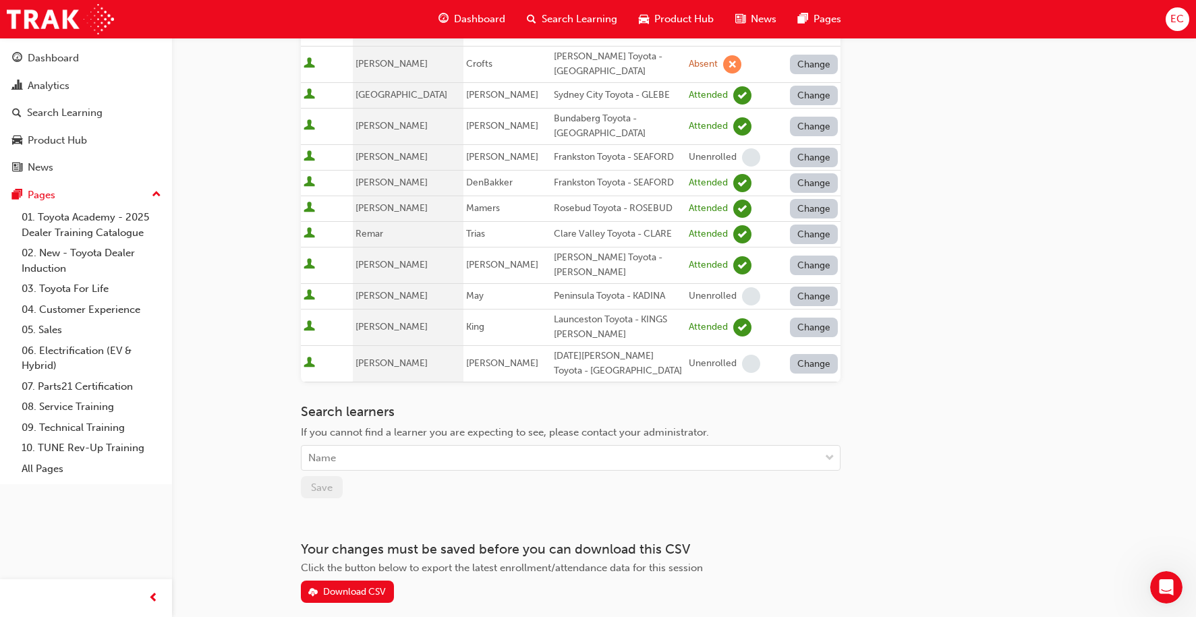
scroll to position [0, 0]
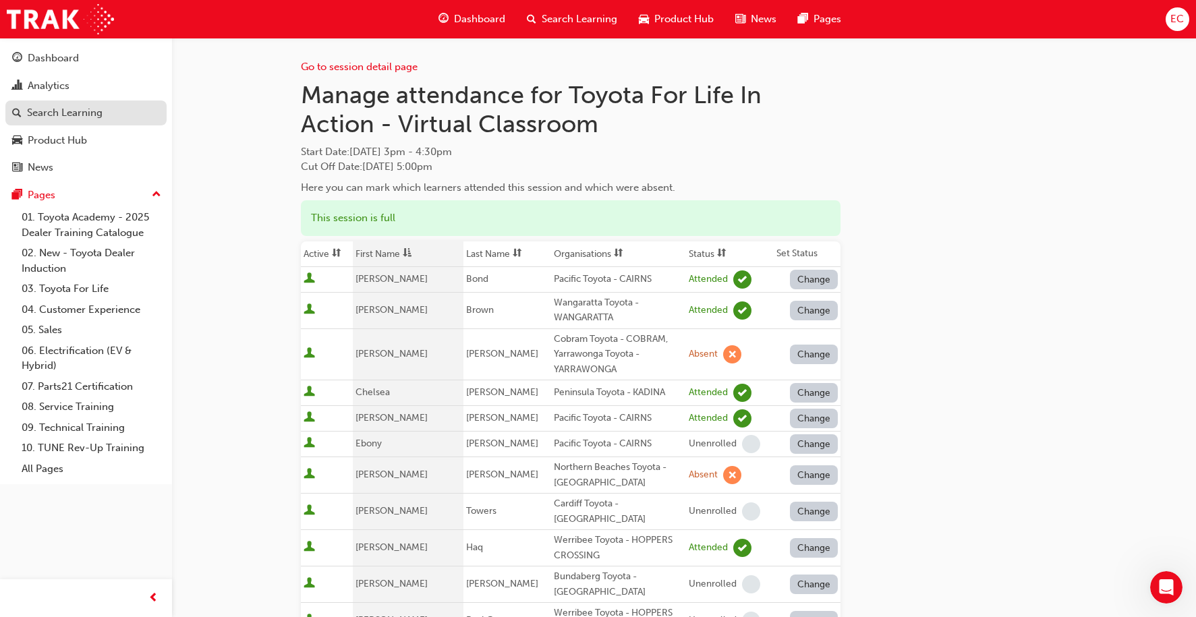
click at [76, 112] on div "Search Learning" at bounding box center [65, 113] width 76 height 16
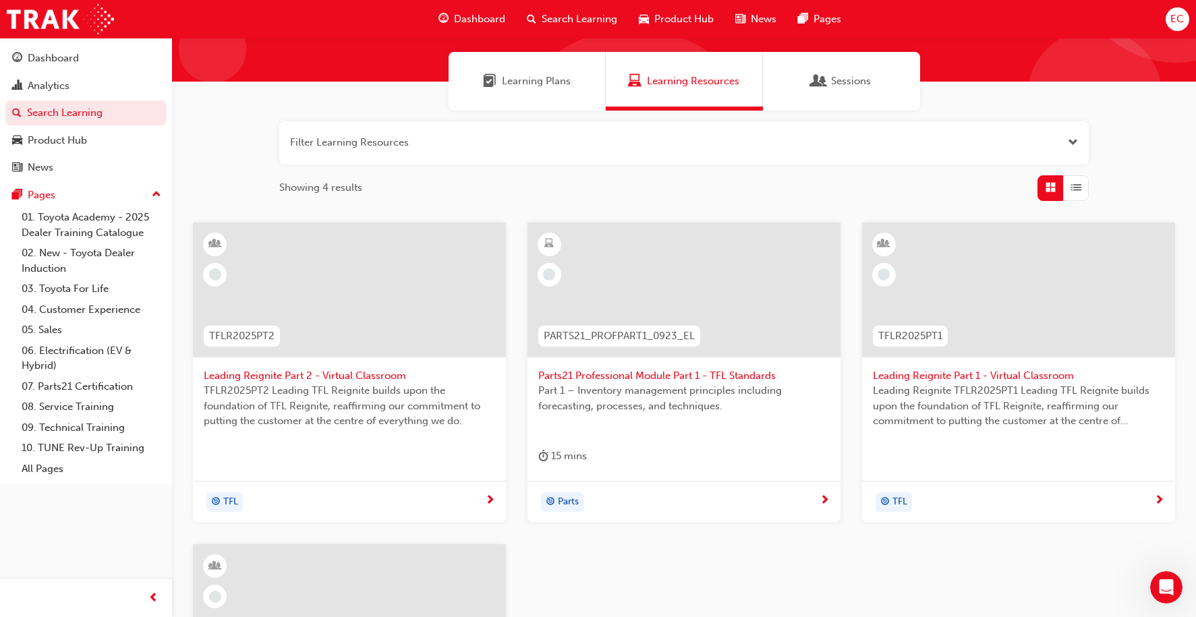
click at [385, 370] on span "Leading Reignite Part 2 - Virtual Classroom" at bounding box center [349, 376] width 291 height 16
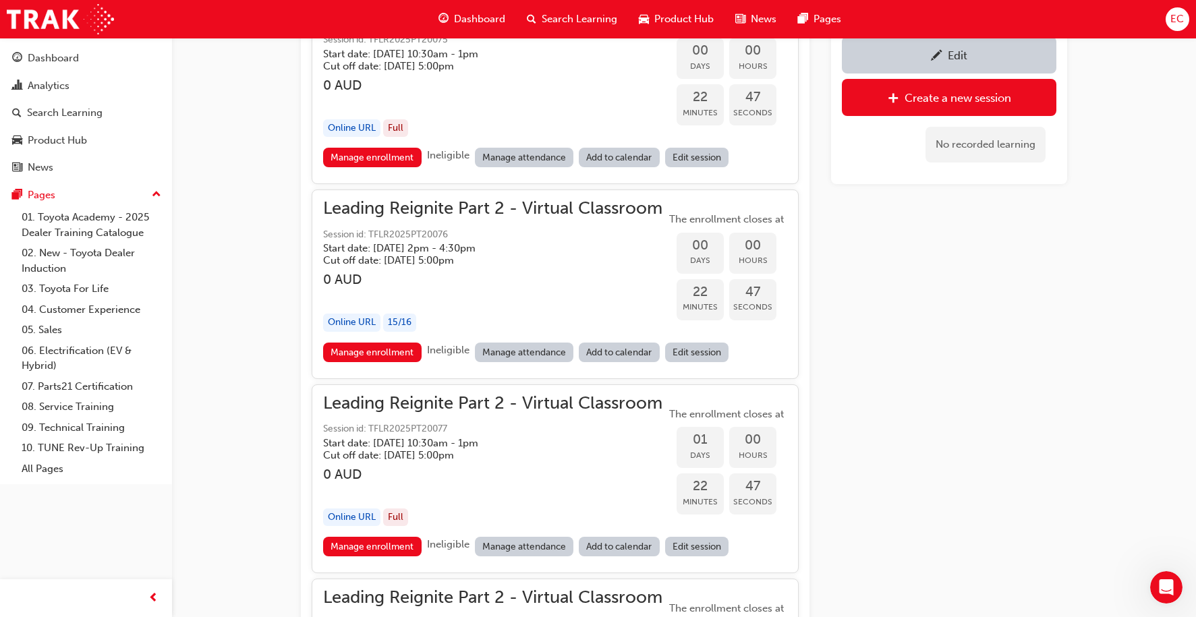
scroll to position [1049, 0]
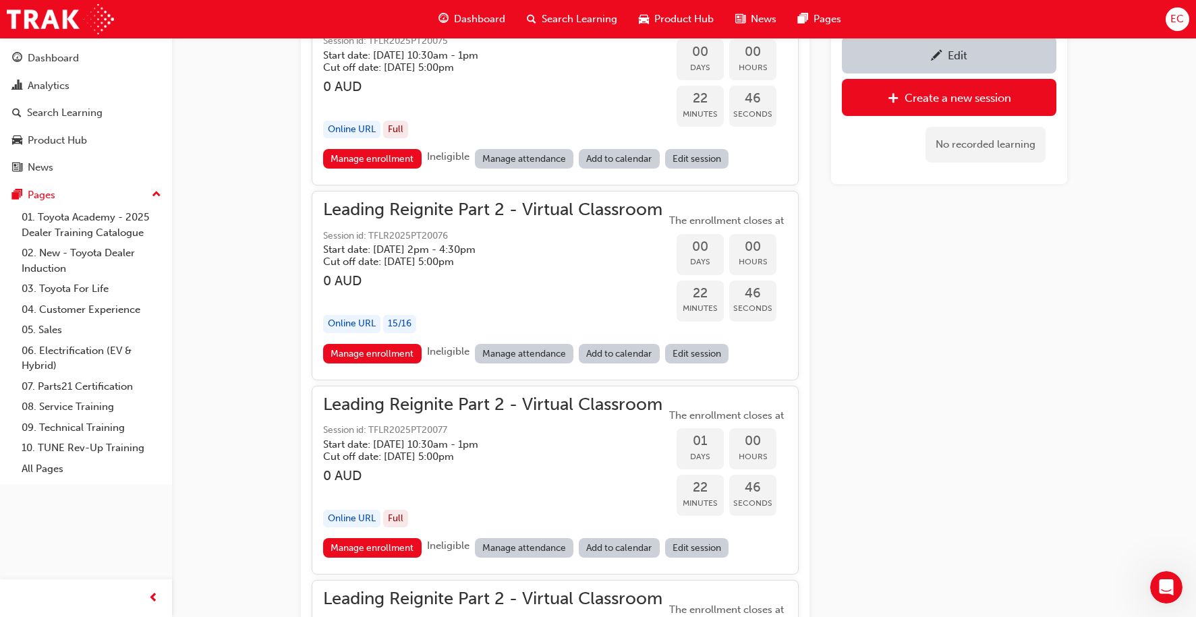
click at [502, 355] on link "Manage attendance" at bounding box center [524, 354] width 99 height 20
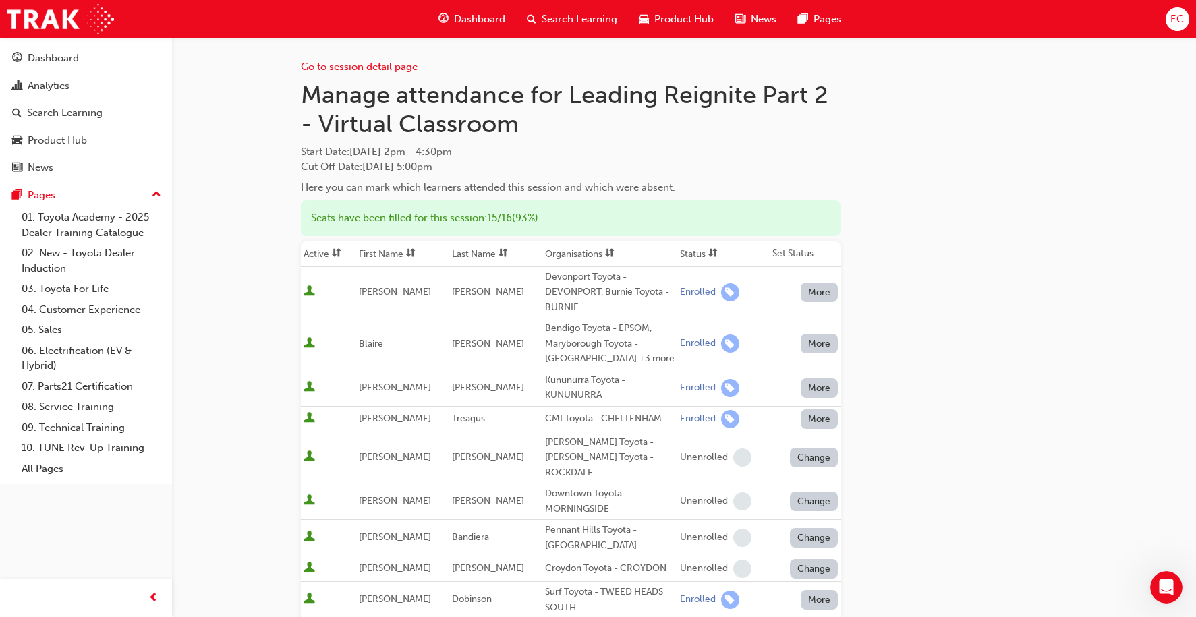
click at [400, 255] on th "First Name" at bounding box center [402, 255] width 93 height 26
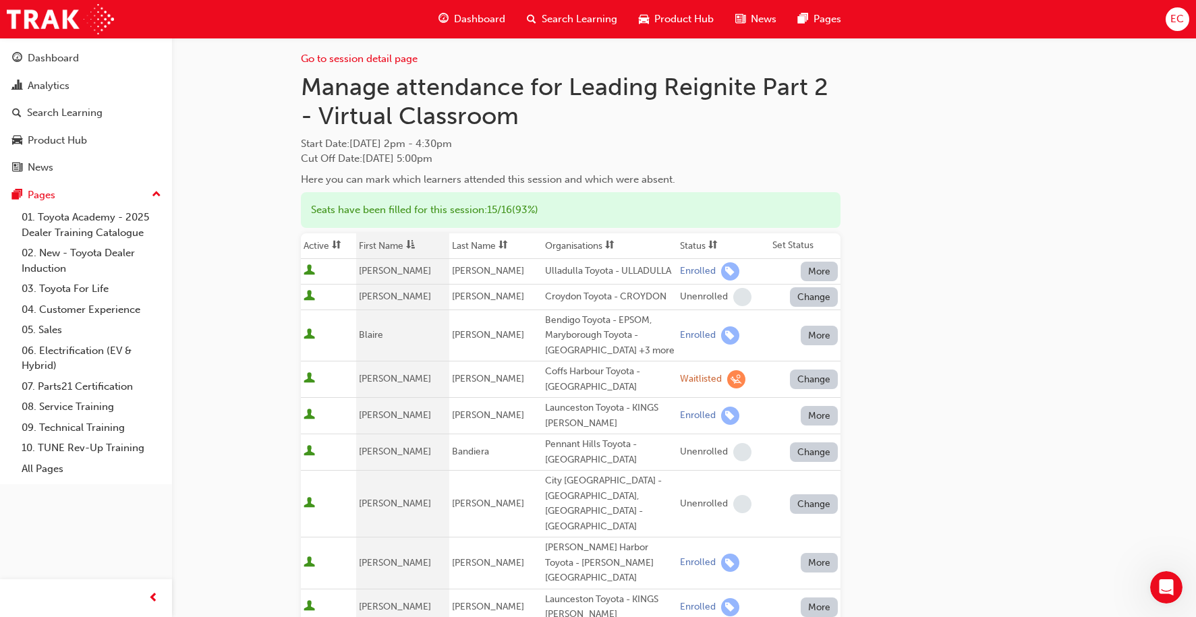
scroll to position [11, 0]
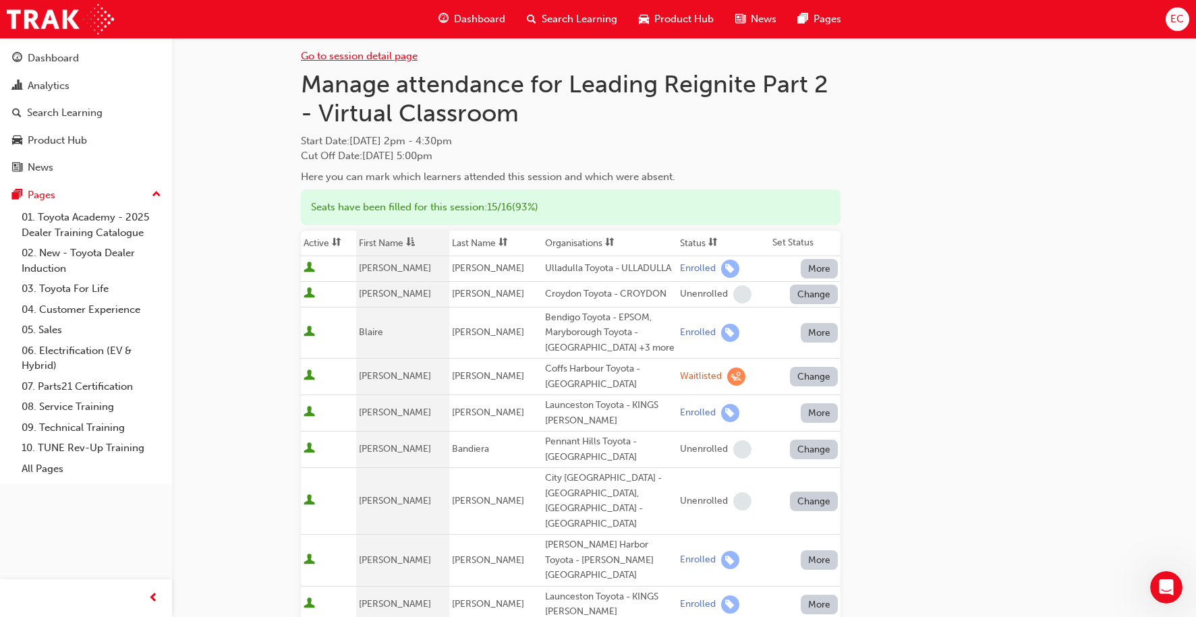
click at [320, 53] on link "Go to session detail page" at bounding box center [359, 56] width 117 height 12
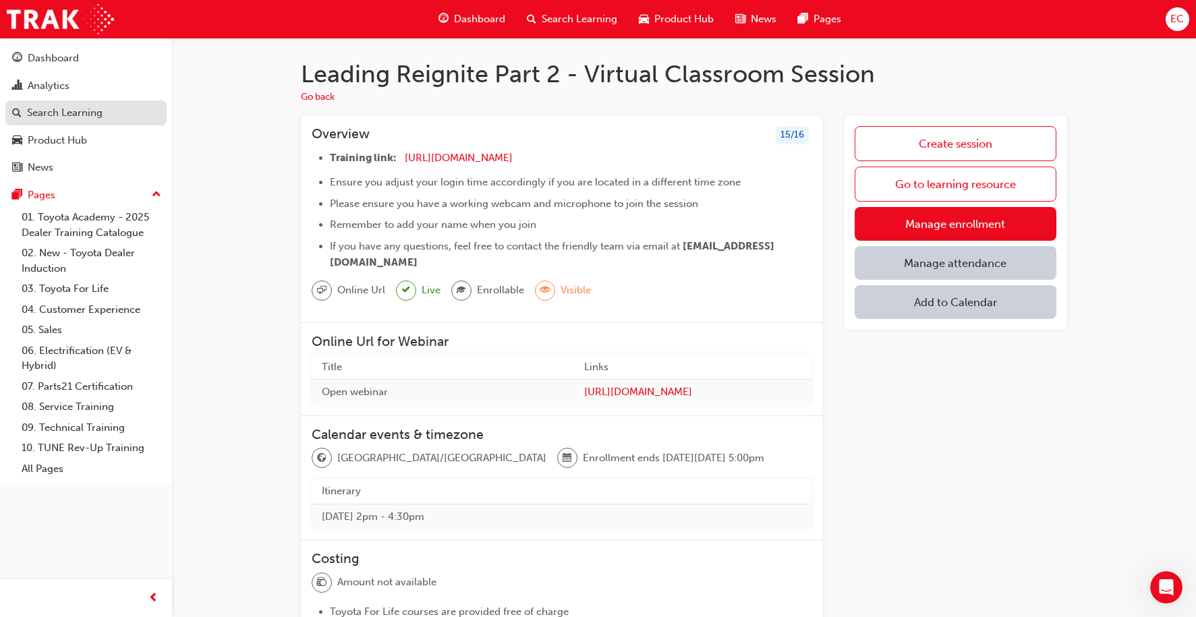
click at [83, 113] on div "Search Learning" at bounding box center [65, 113] width 76 height 16
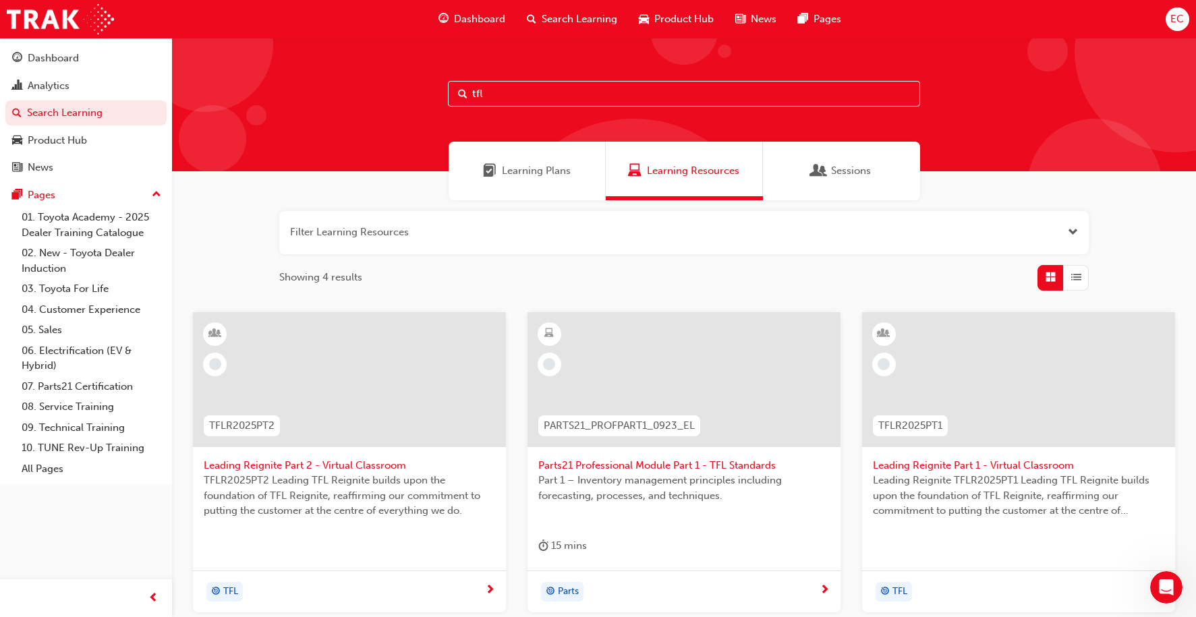
click at [370, 468] on span "Leading Reignite Part 2 - Virtual Classroom" at bounding box center [349, 466] width 291 height 16
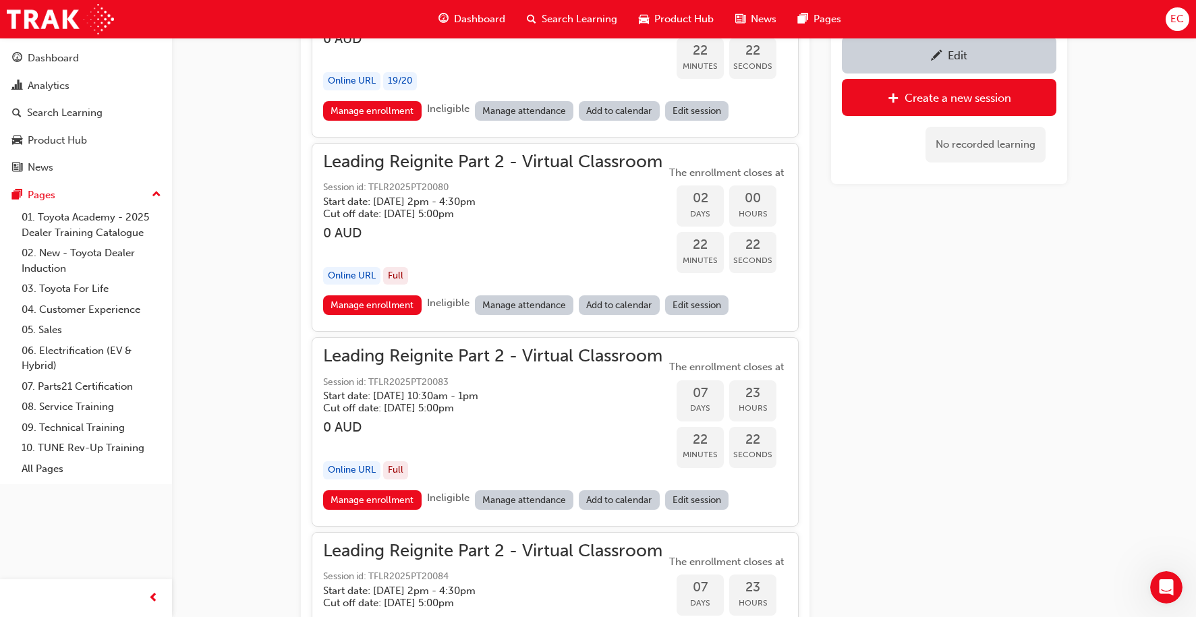
scroll to position [1777, 0]
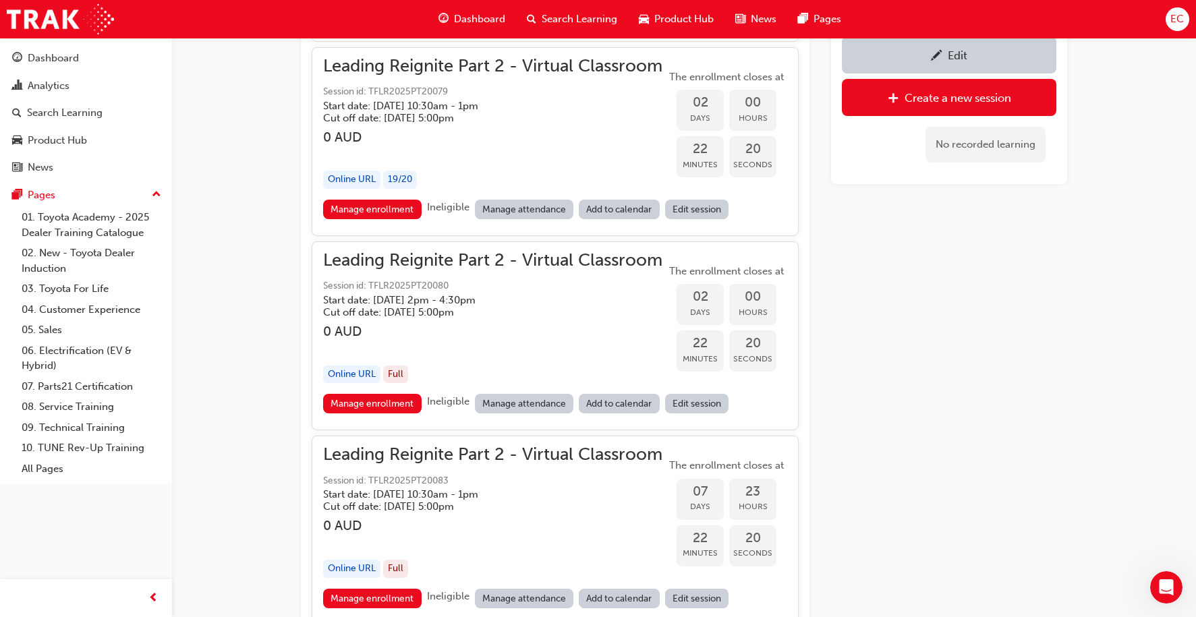
click at [517, 402] on link "Manage attendance" at bounding box center [524, 404] width 99 height 20
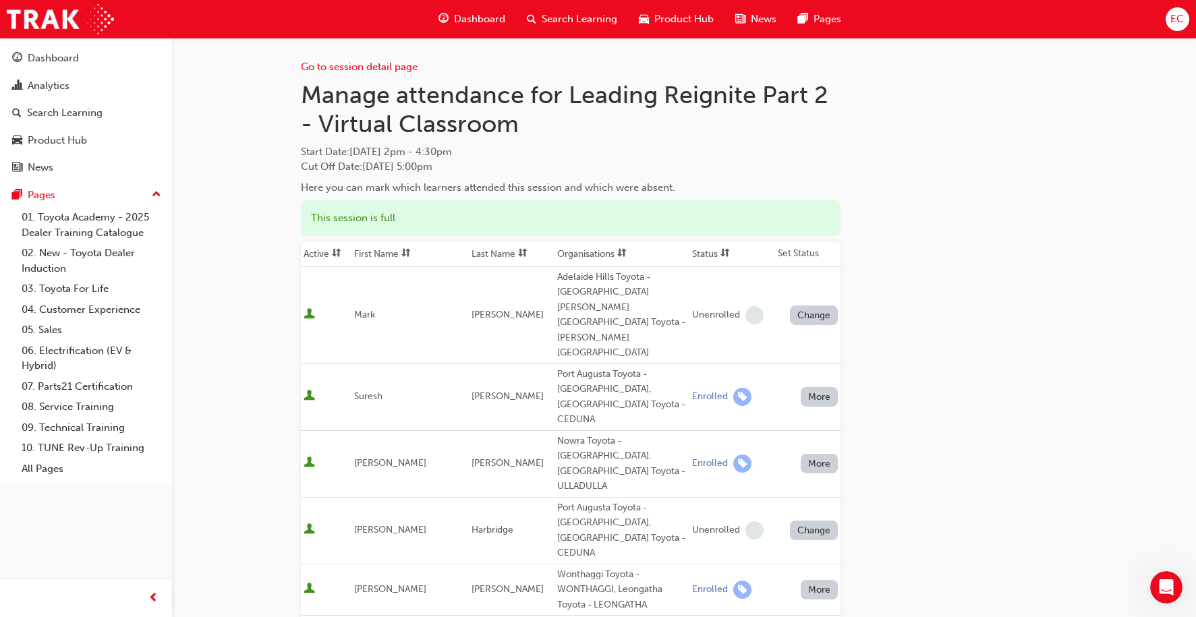
click at [376, 254] on th "First Name" at bounding box center [410, 255] width 117 height 26
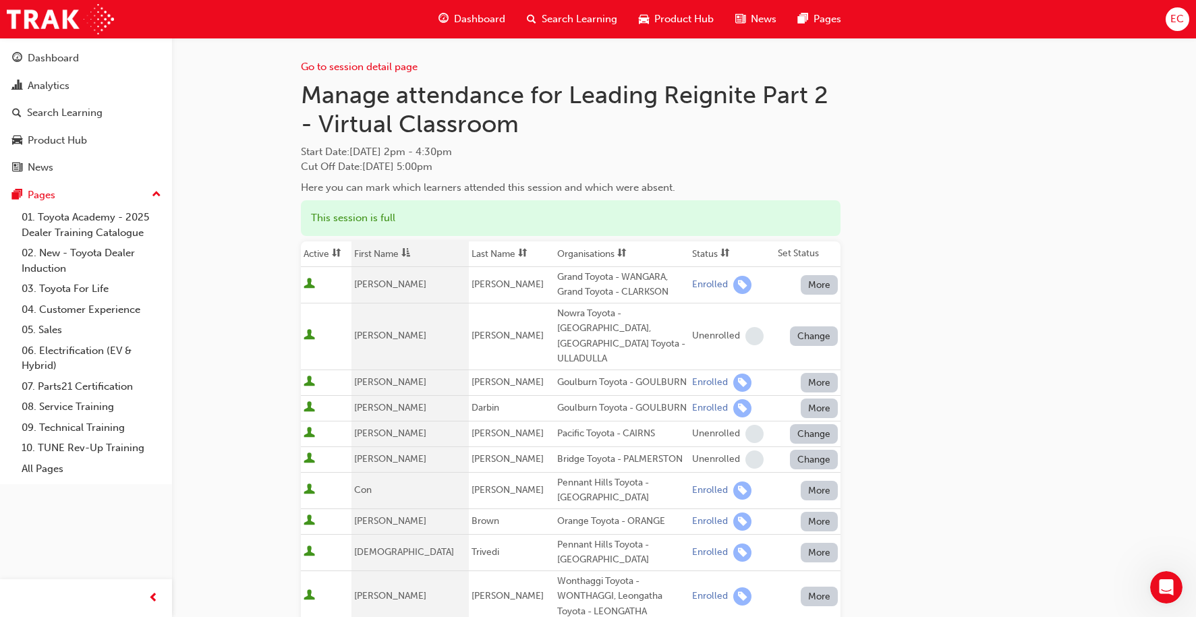
click at [811, 410] on button "More" at bounding box center [820, 409] width 38 height 20
click at [811, 440] on div "Unenrolled" at bounding box center [810, 443] width 52 height 16
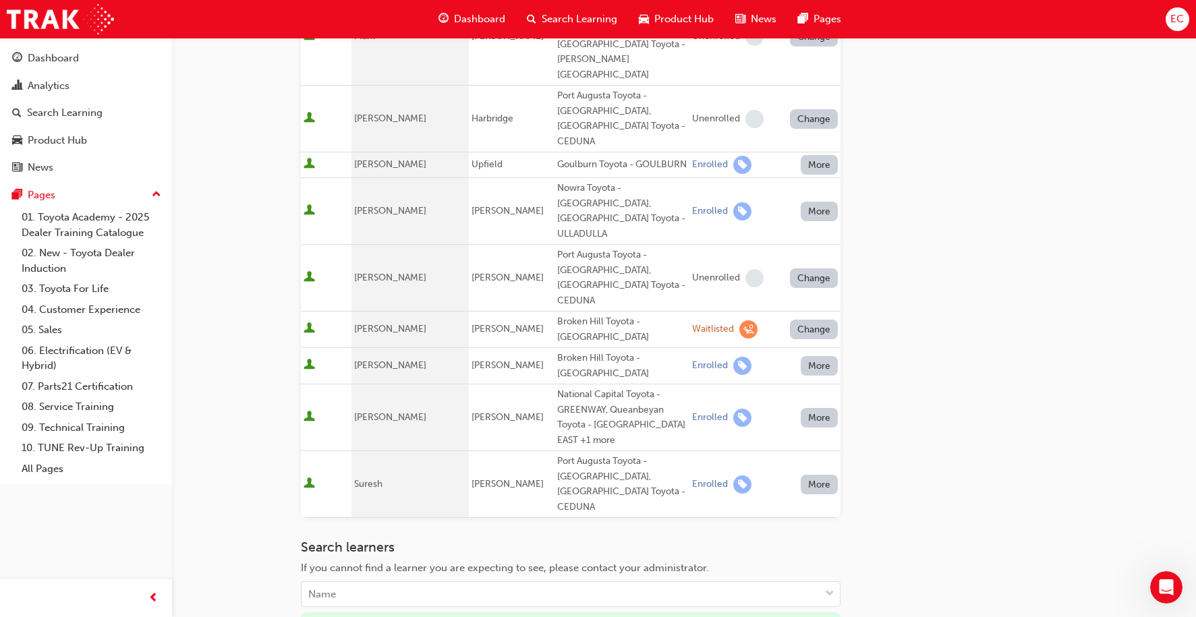
scroll to position [1017, 0]
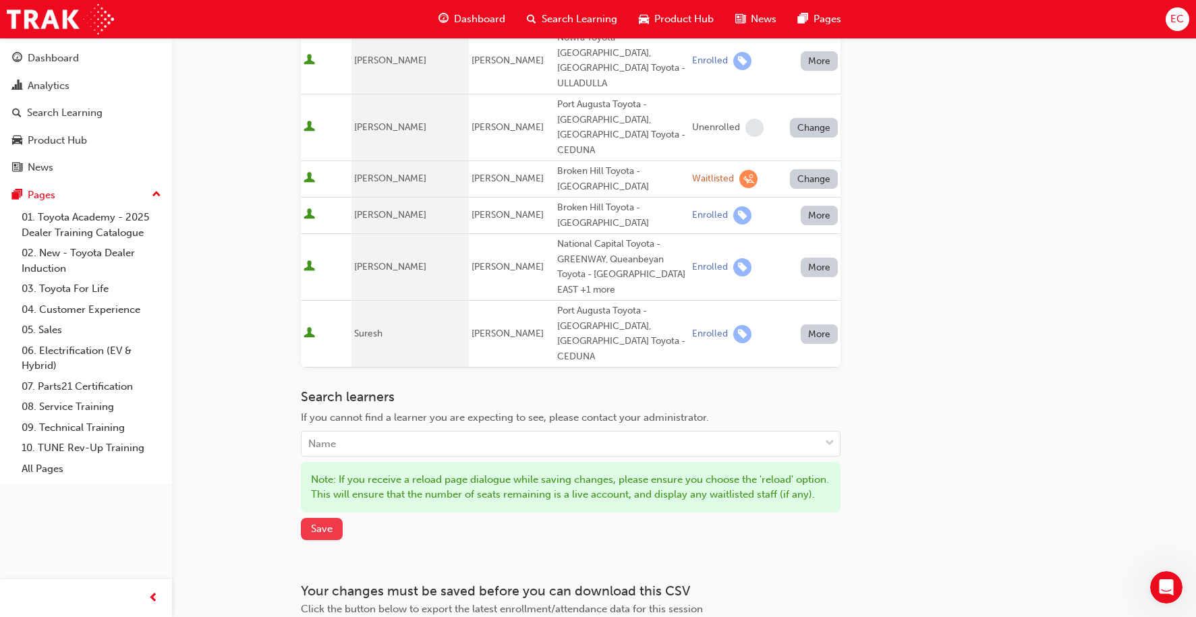
click at [319, 523] on span "Save" at bounding box center [322, 529] width 22 height 12
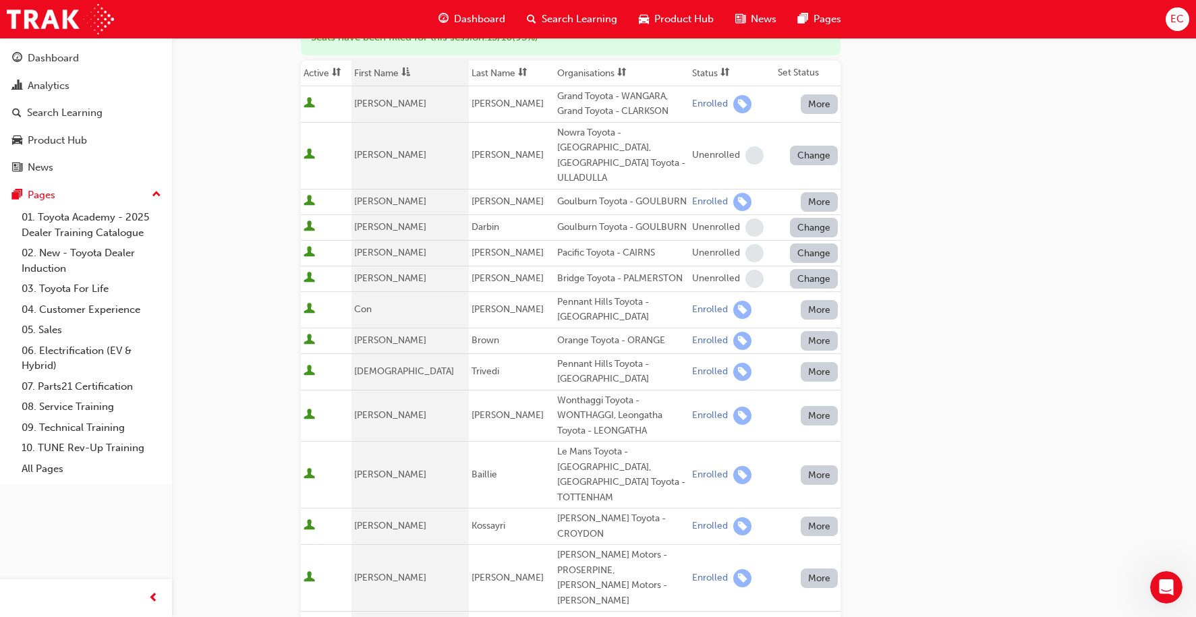
scroll to position [163, 0]
